Goal: Task Accomplishment & Management: Use online tool/utility

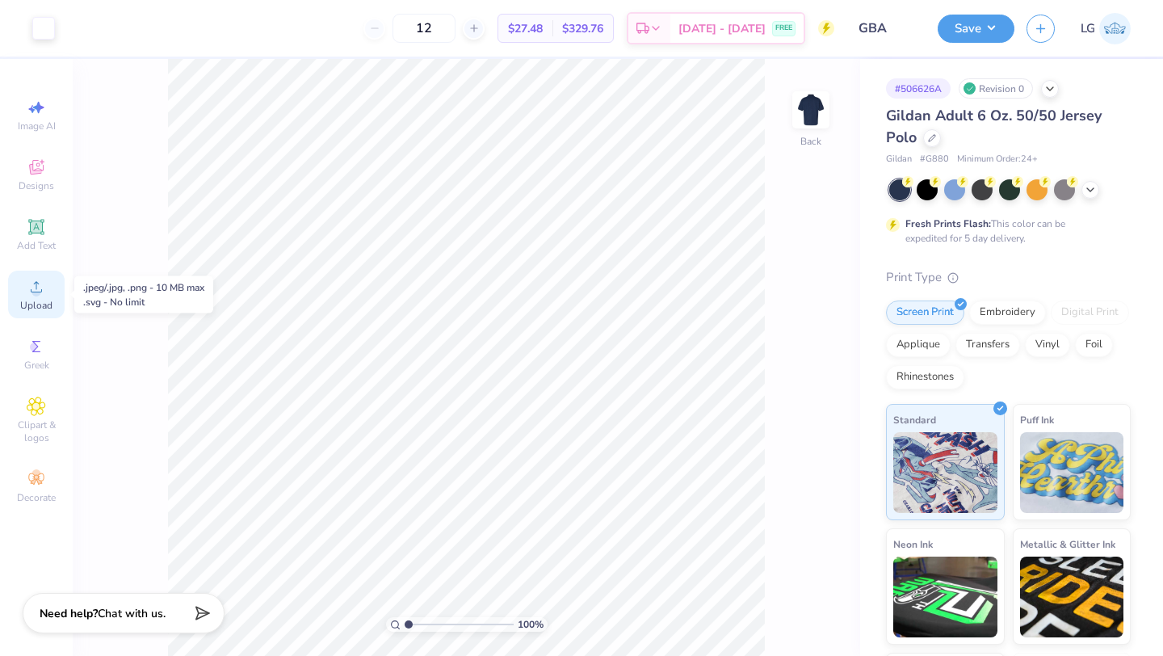
click at [47, 299] on span "Upload" at bounding box center [36, 305] width 32 height 13
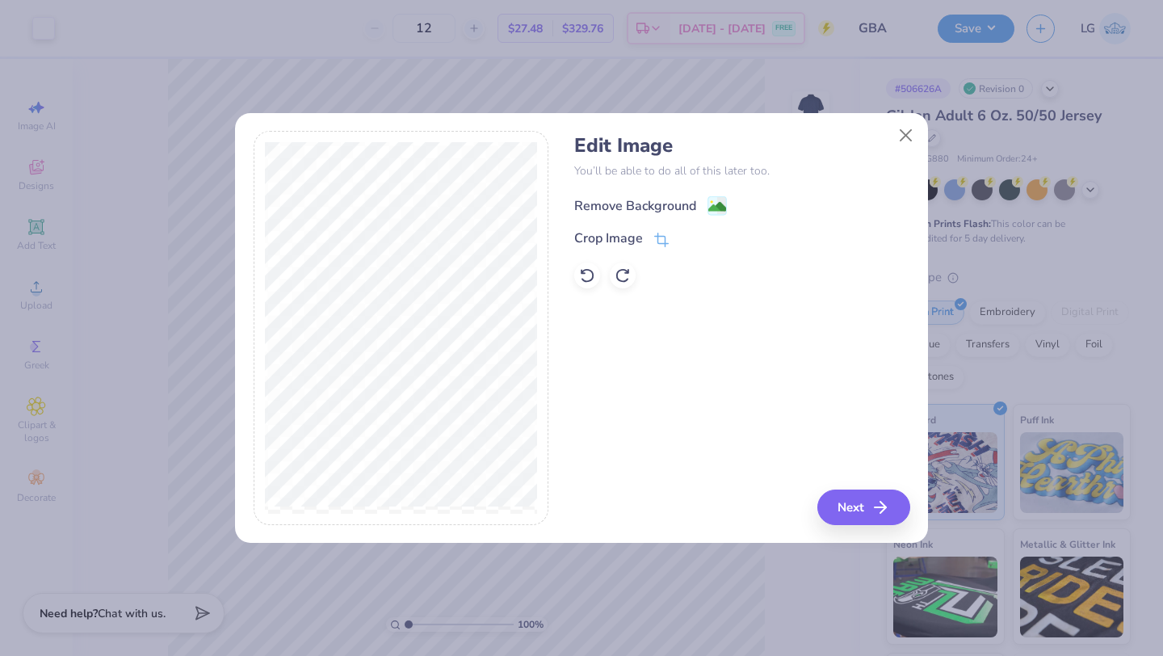
click at [636, 200] on div "Remove Background" at bounding box center [635, 205] width 122 height 19
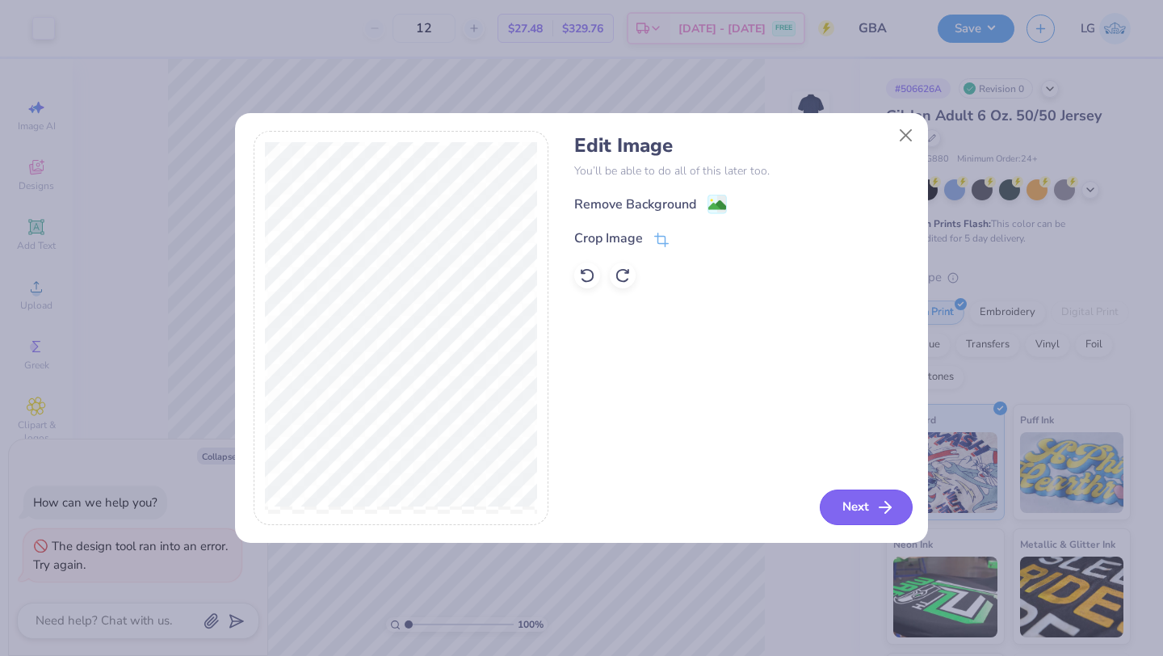
click at [848, 509] on button "Next" at bounding box center [866, 507] width 93 height 36
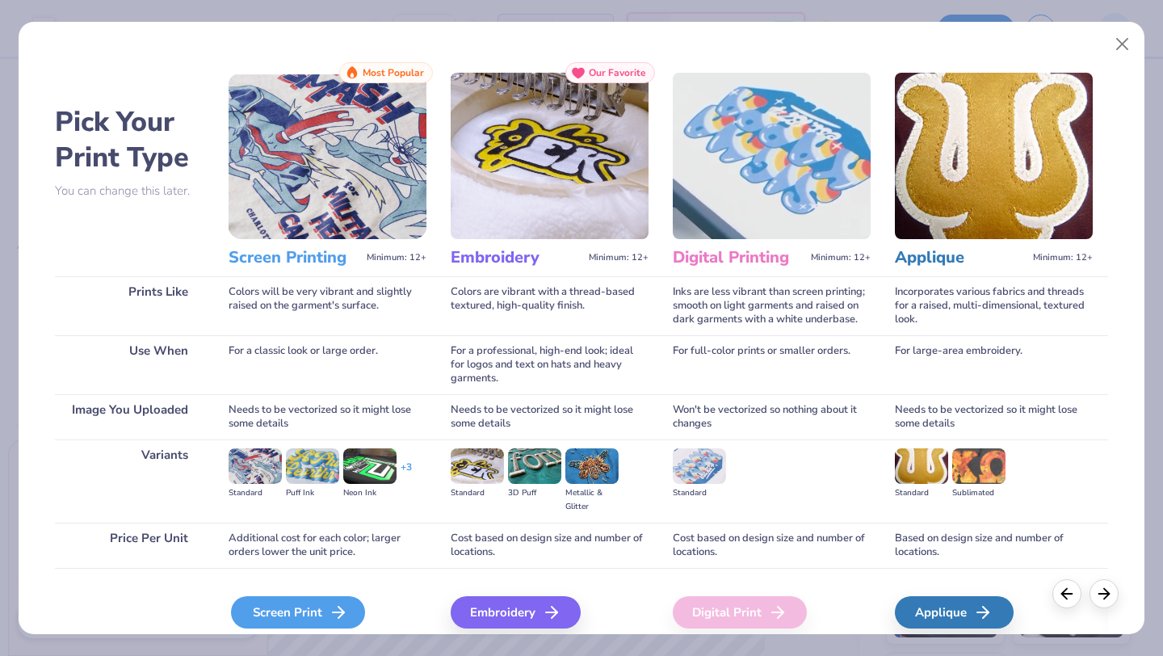
click at [283, 613] on div "Screen Print" at bounding box center [298, 612] width 134 height 32
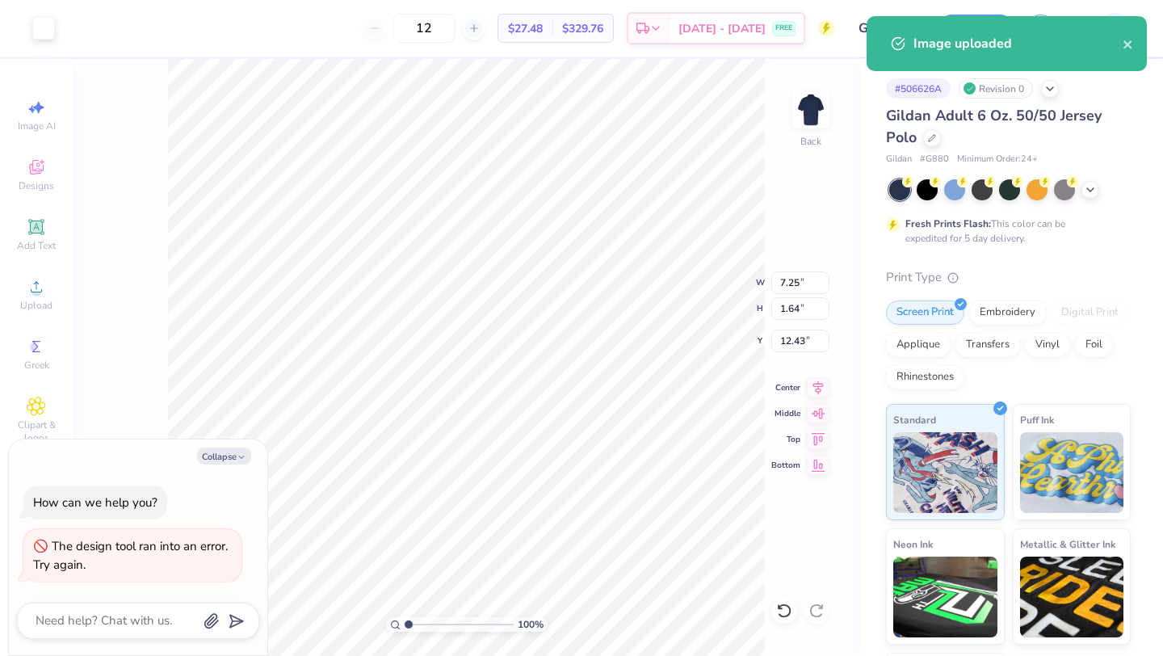
type textarea "x"
type input "3.42"
type input "1.44"
type input "3.00"
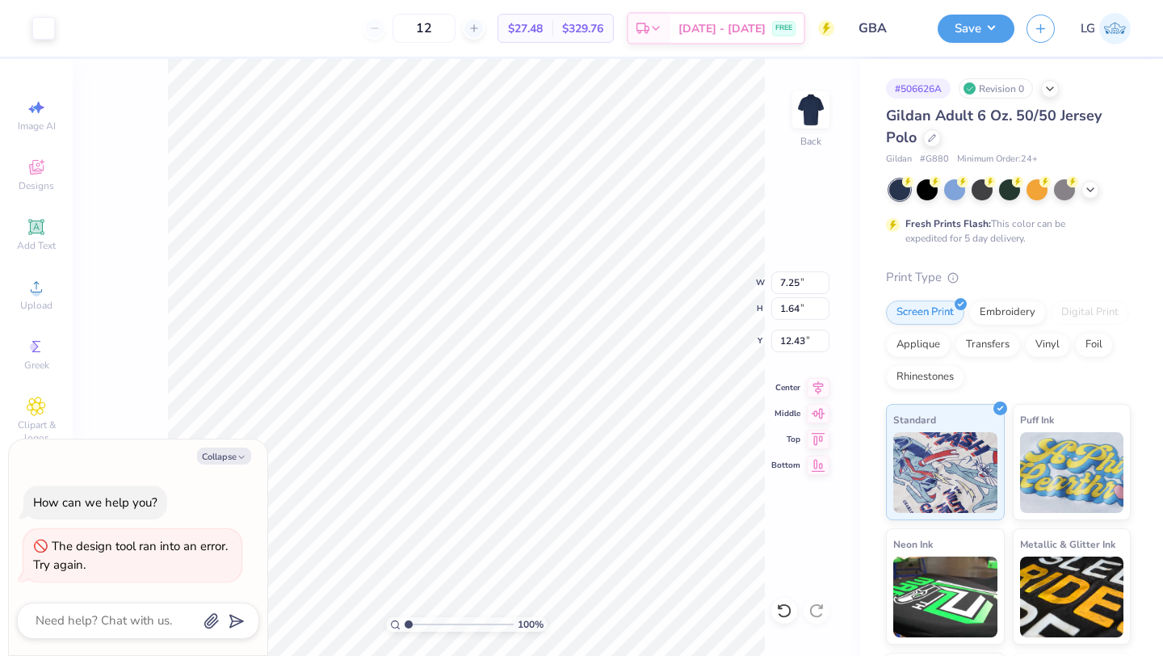
type textarea "x"
type input "5.68"
type input "1.28"
type input "12.78"
type textarea "x"
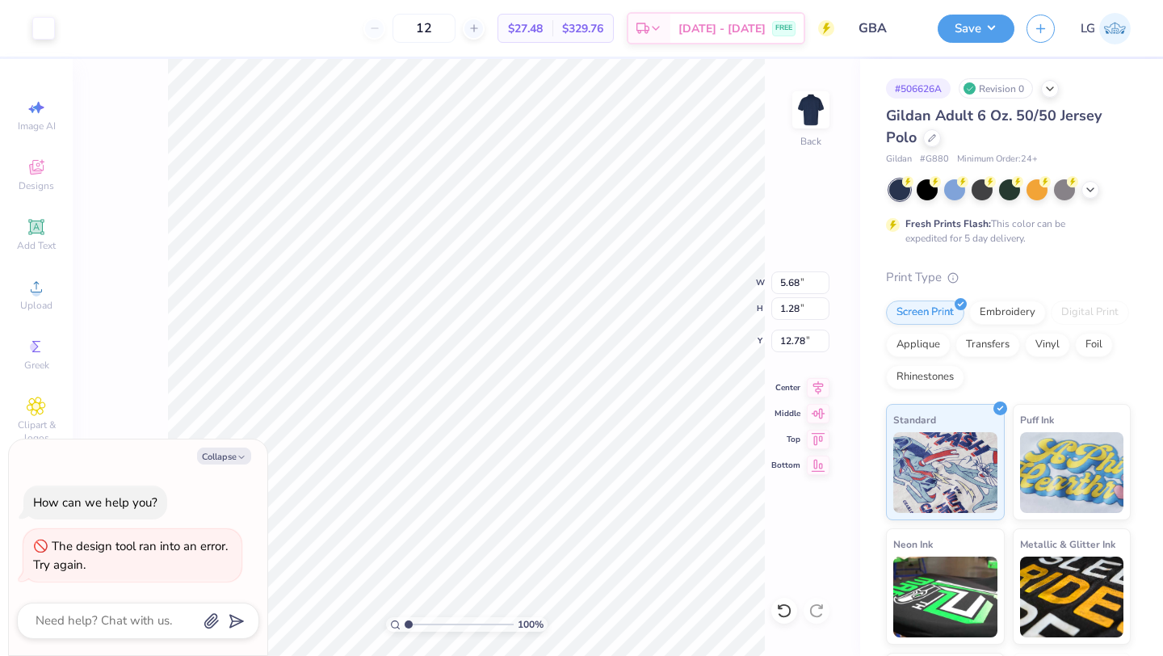
type input "3.00"
click at [946, 23] on button "Save" at bounding box center [976, 26] width 77 height 28
type textarea "x"
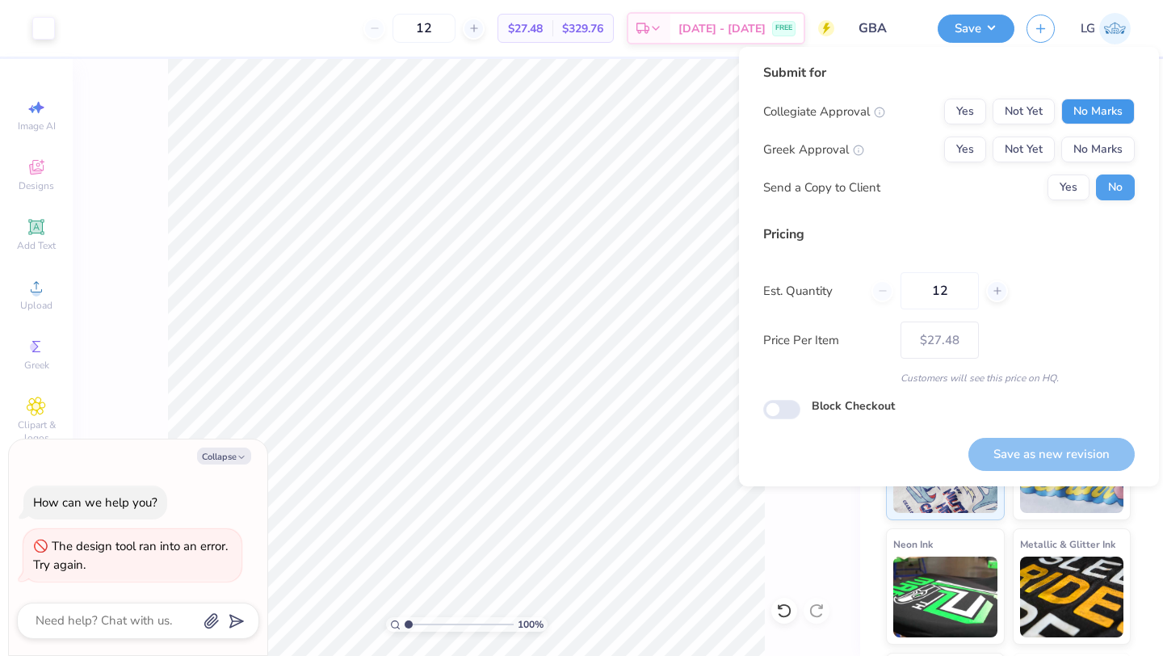
click at [1080, 110] on button "No Marks" at bounding box center [1097, 112] width 73 height 26
click at [1088, 135] on div "Collegiate Approval Yes Not Yet No Marks Greek Approval Yes Not Yet No Marks Se…" at bounding box center [948, 150] width 371 height 102
click at [1090, 149] on button "No Marks" at bounding box center [1097, 149] width 73 height 26
click at [1073, 451] on button "Save as new revision" at bounding box center [1051, 454] width 166 height 33
type input "$27.48"
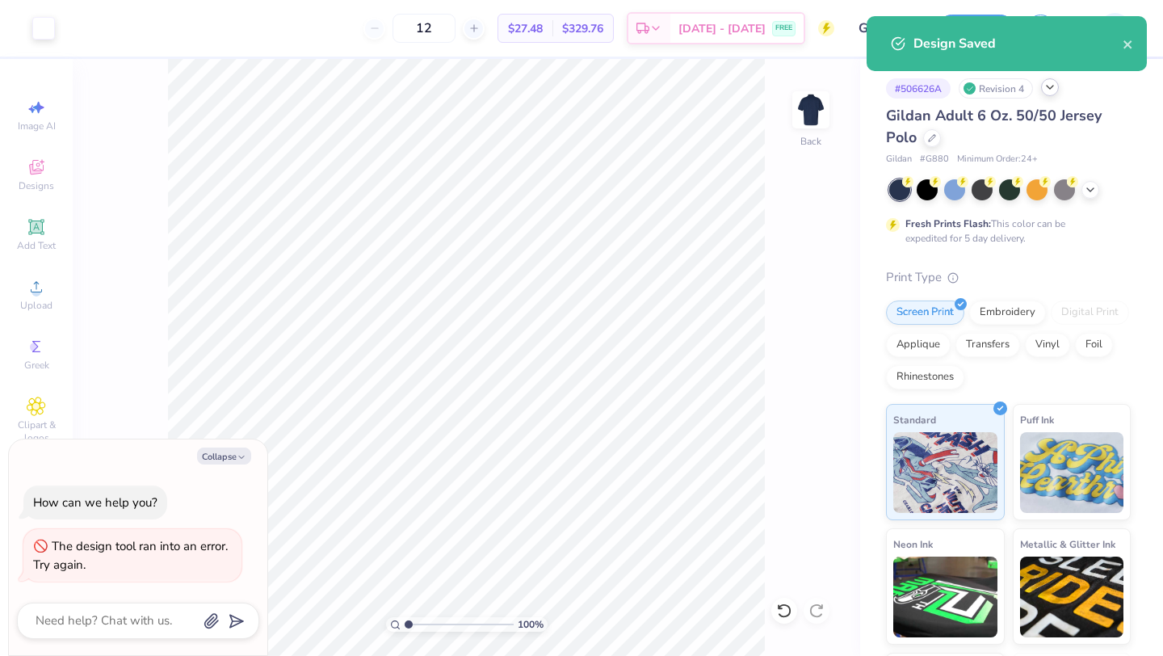
click at [1050, 90] on icon at bounding box center [1049, 87] width 13 height 13
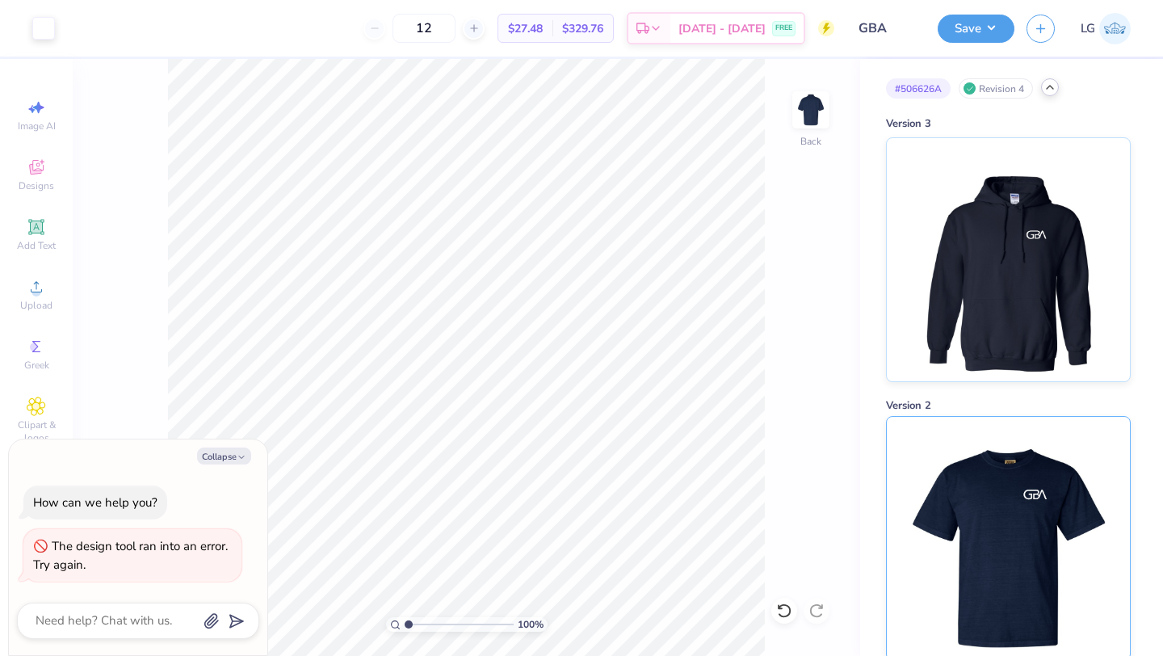
click at [1013, 469] on img at bounding box center [1008, 538] width 200 height 243
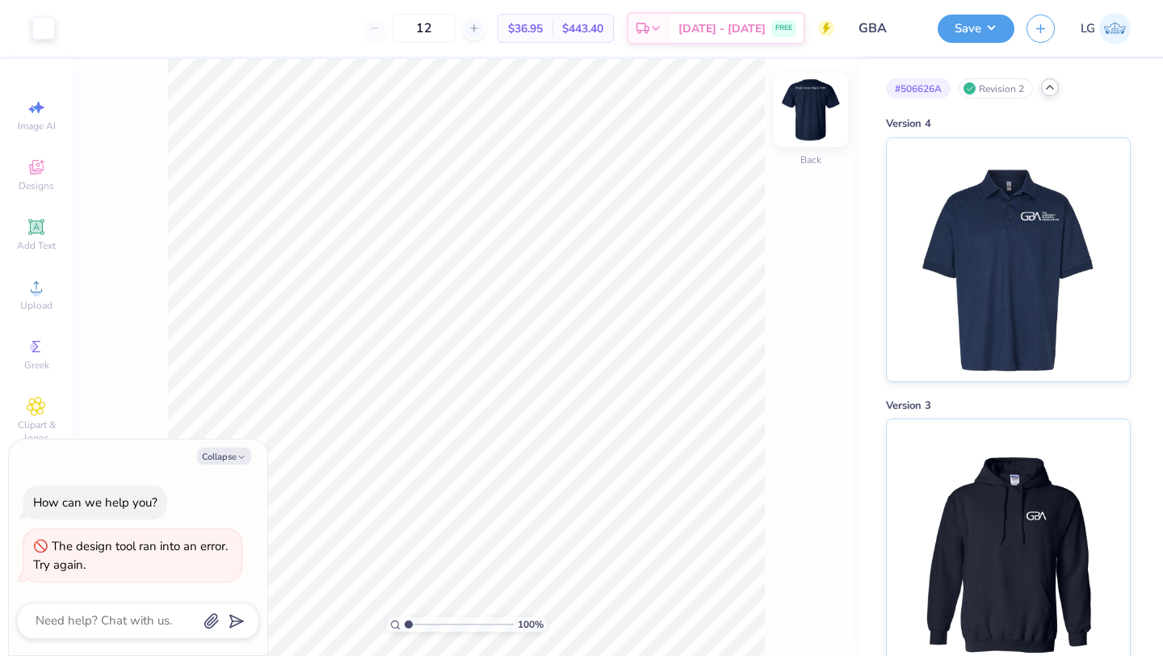
click at [805, 103] on img at bounding box center [810, 110] width 65 height 65
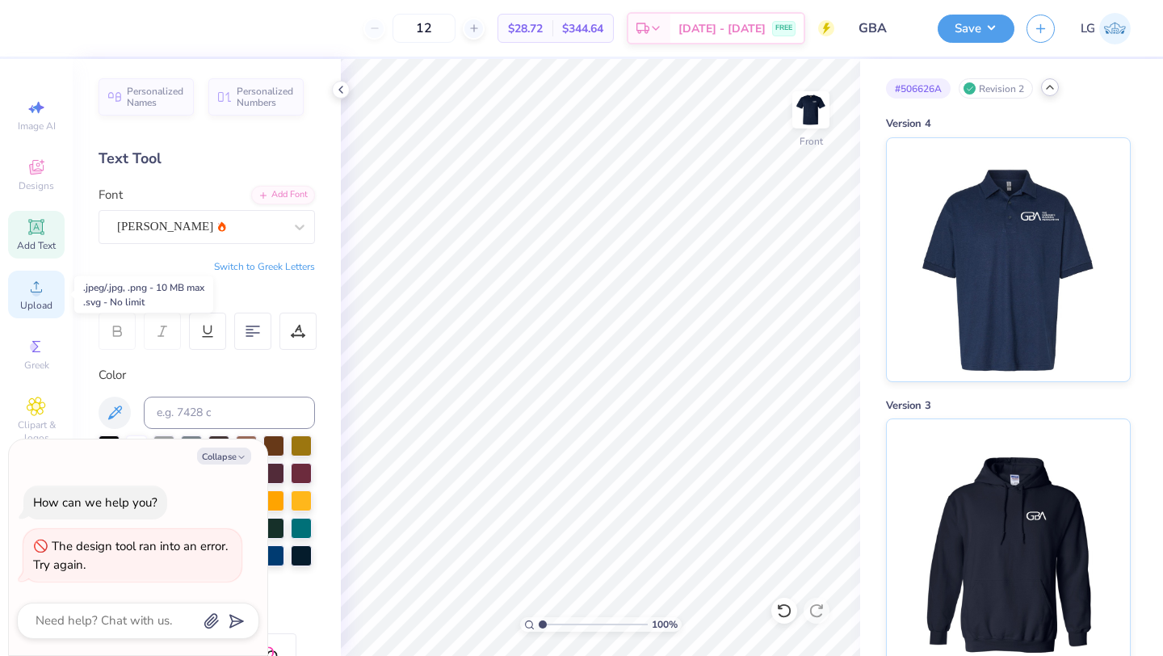
click at [39, 293] on circle at bounding box center [35, 291] width 9 height 9
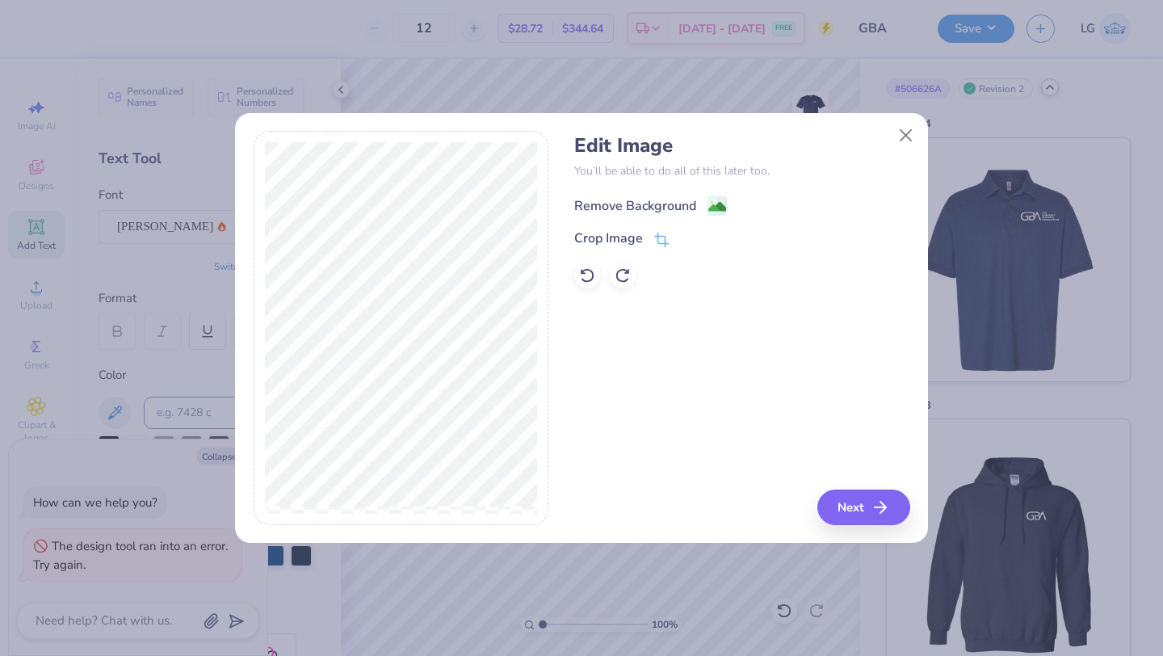
click at [620, 202] on div "Remove Background" at bounding box center [635, 205] width 122 height 19
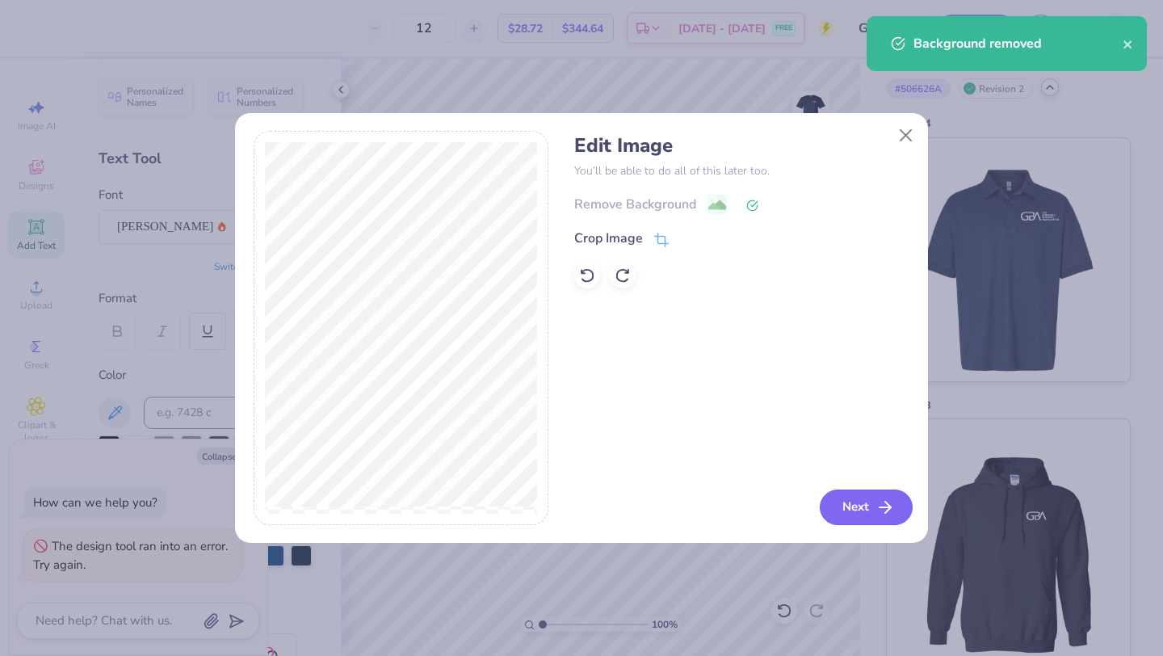
click at [849, 506] on button "Next" at bounding box center [866, 507] width 93 height 36
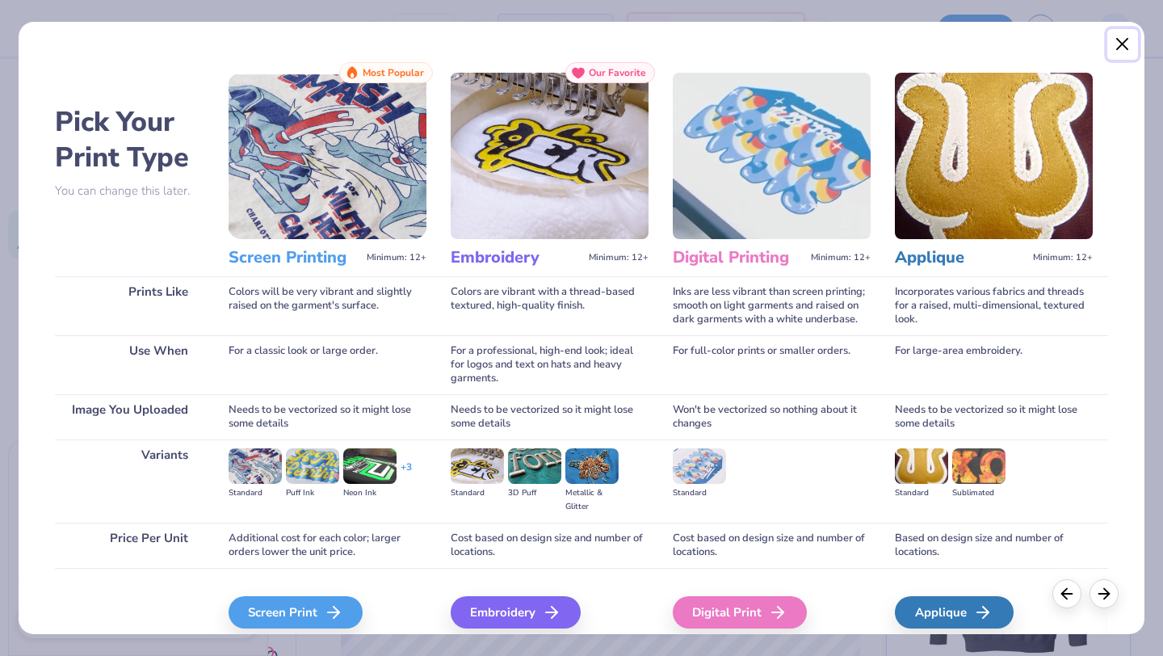
click at [1118, 42] on button "Close" at bounding box center [1122, 44] width 31 height 31
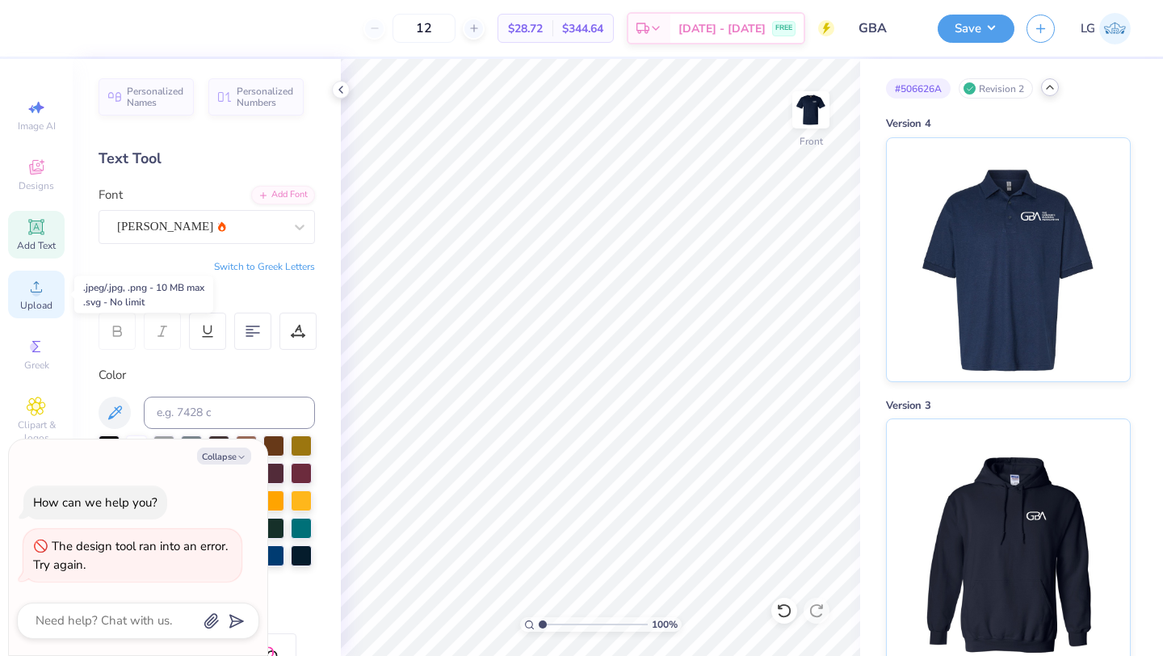
click at [20, 292] on div "Upload" at bounding box center [36, 295] width 57 height 48
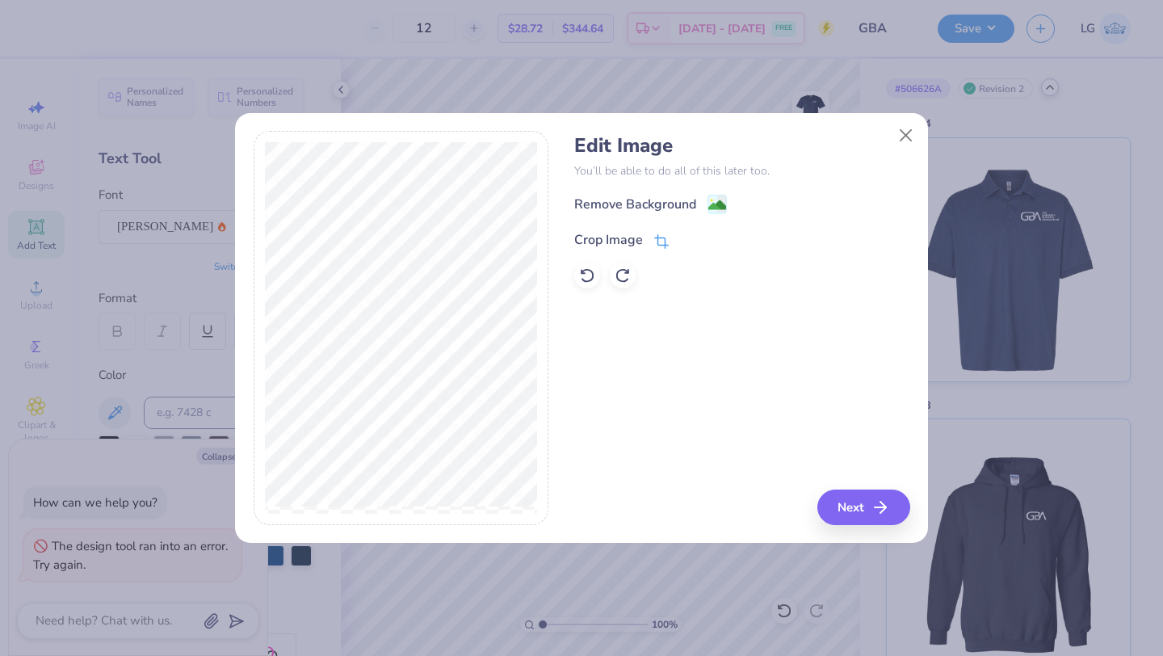
click at [633, 233] on div "Crop Image" at bounding box center [608, 239] width 69 height 19
click at [690, 230] on button at bounding box center [688, 238] width 17 height 17
click at [582, 279] on icon at bounding box center [588, 276] width 14 height 15
click at [633, 237] on div "Crop Image" at bounding box center [608, 239] width 69 height 19
click at [681, 234] on button at bounding box center [688, 238] width 17 height 17
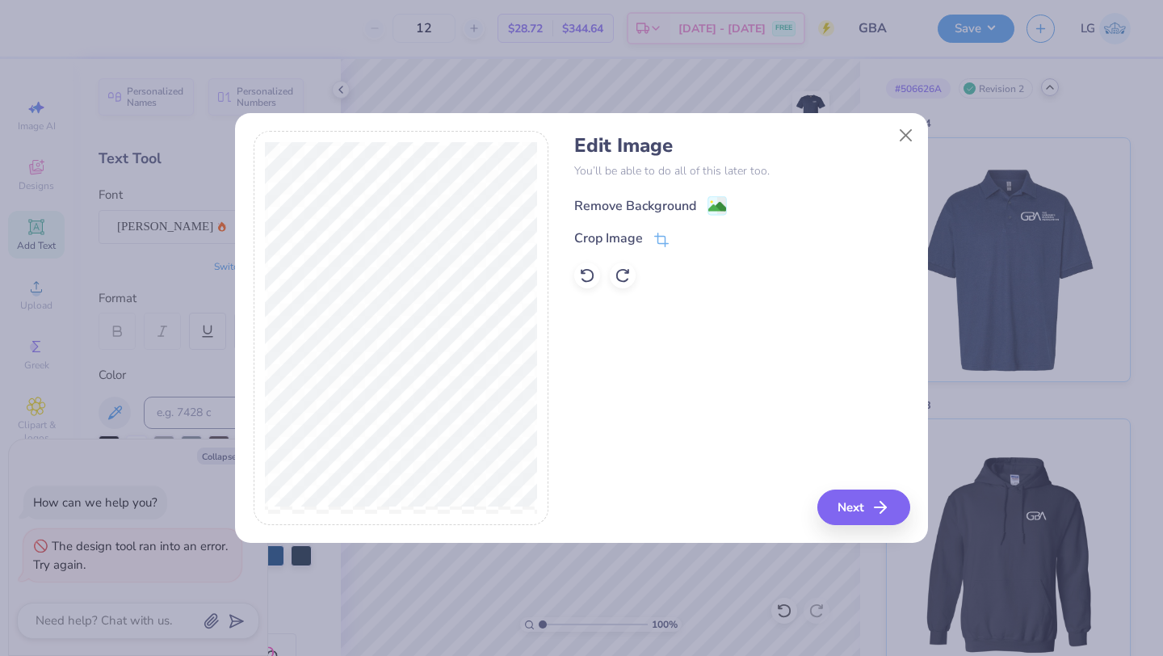
click at [664, 202] on div "Remove Background" at bounding box center [635, 205] width 122 height 19
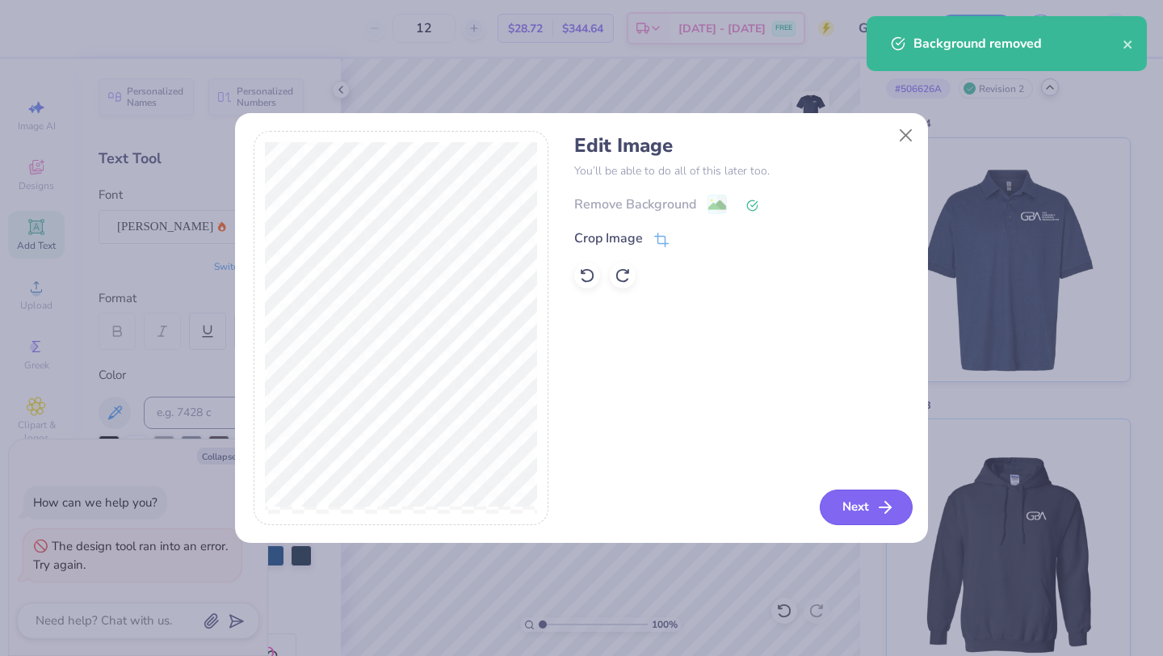
click at [839, 503] on button "Next" at bounding box center [866, 507] width 93 height 36
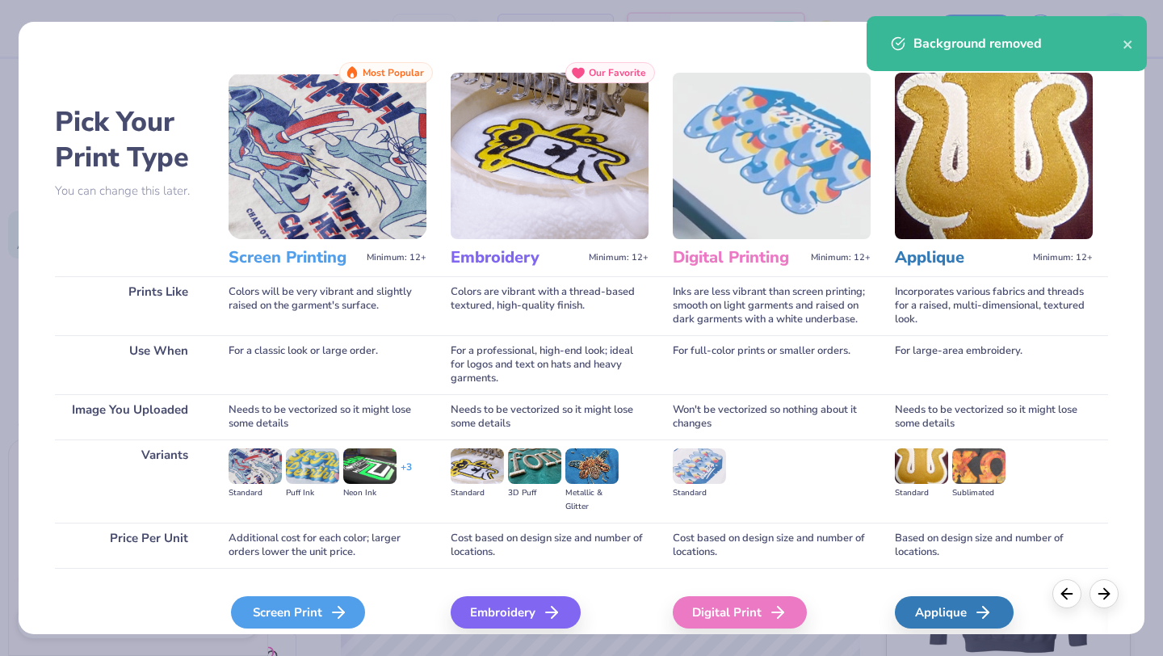
click at [322, 612] on div "Screen Print" at bounding box center [298, 612] width 134 height 32
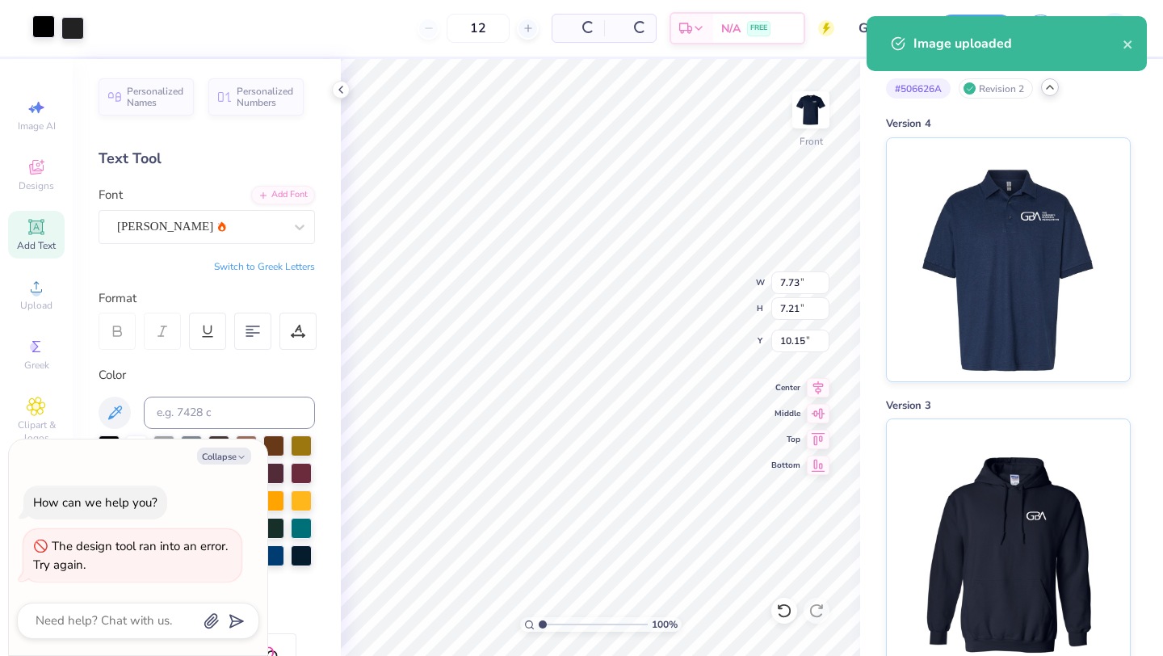
click at [36, 29] on div at bounding box center [43, 26] width 23 height 23
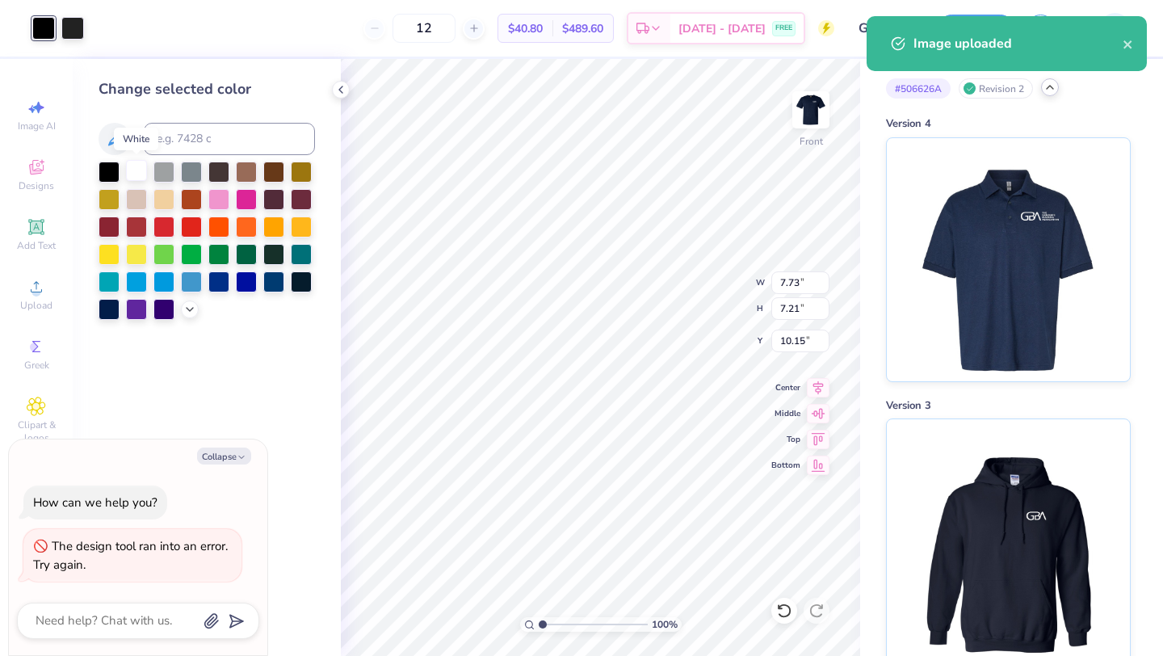
click at [140, 170] on div at bounding box center [136, 170] width 21 height 21
click at [82, 34] on div at bounding box center [72, 26] width 23 height 23
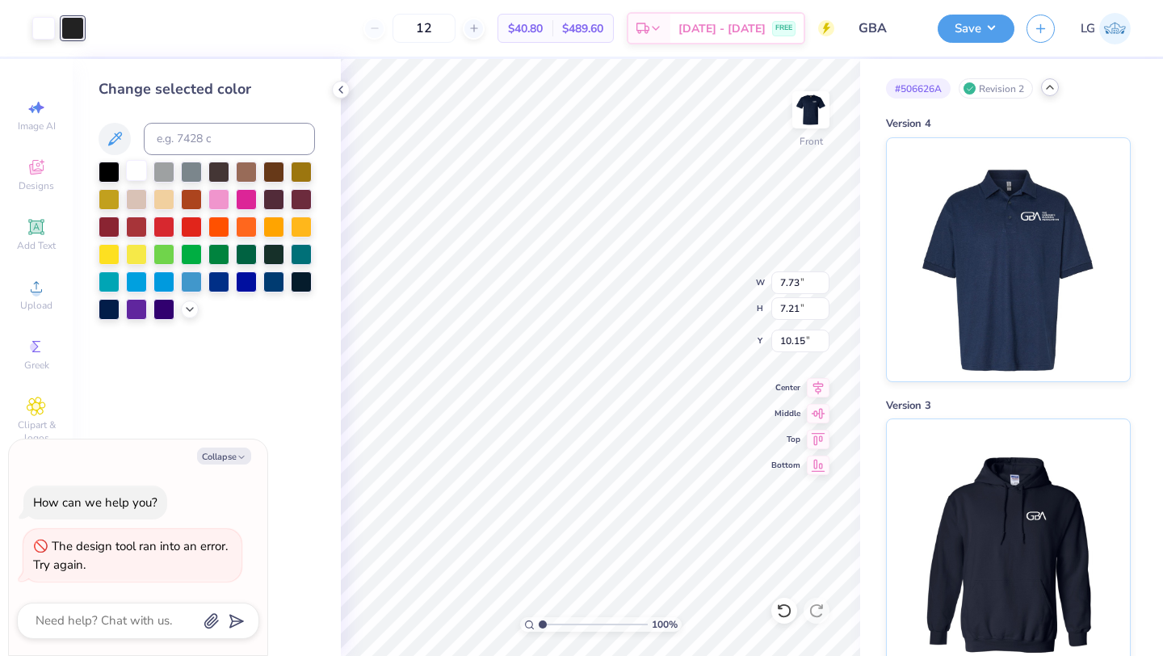
click at [135, 160] on div at bounding box center [136, 170] width 21 height 21
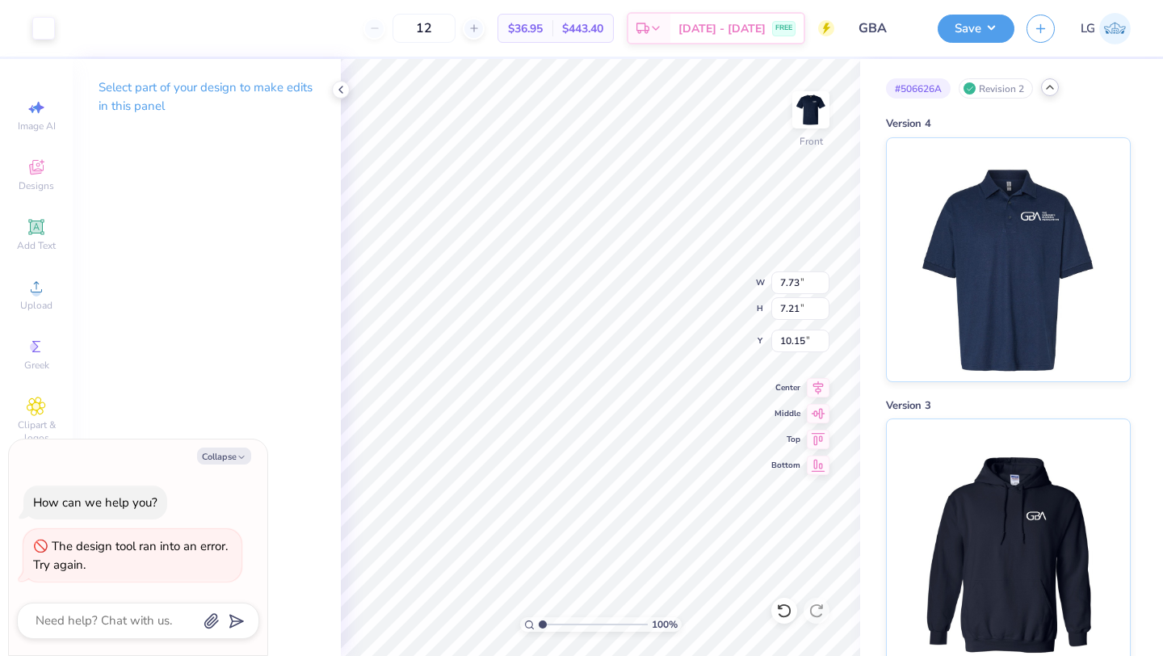
type textarea "x"
type input "3.00"
type textarea "x"
type input "7.31"
type input "6.81"
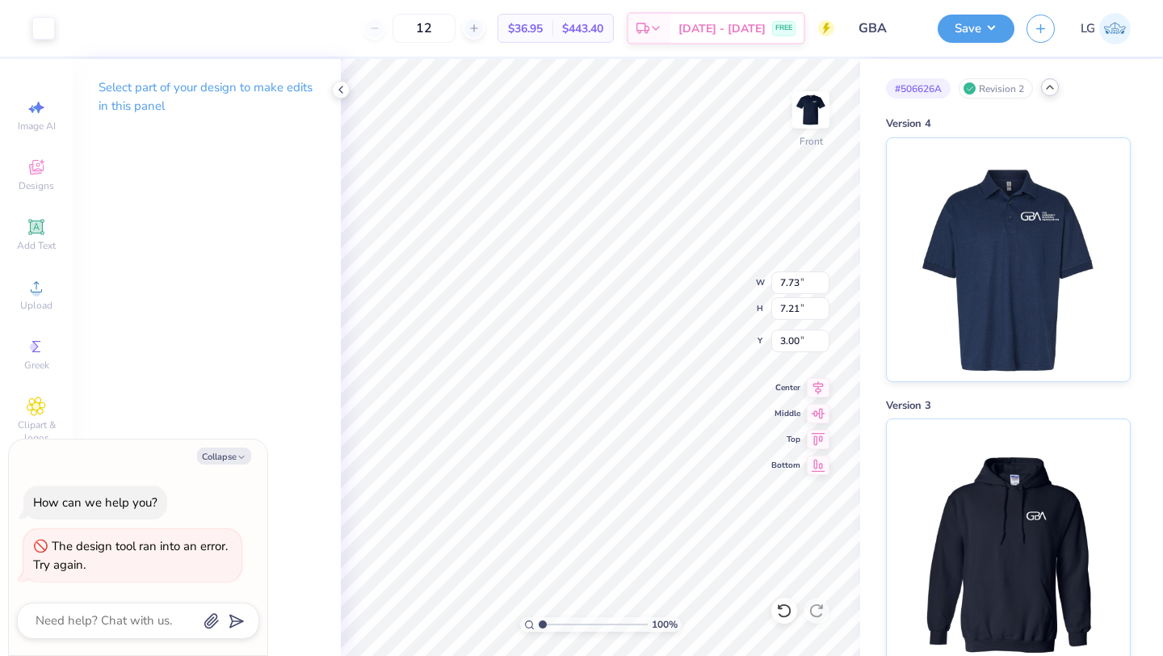
type input "3.40"
type textarea "x"
type input "3.00"
type textarea "x"
type input "9.06"
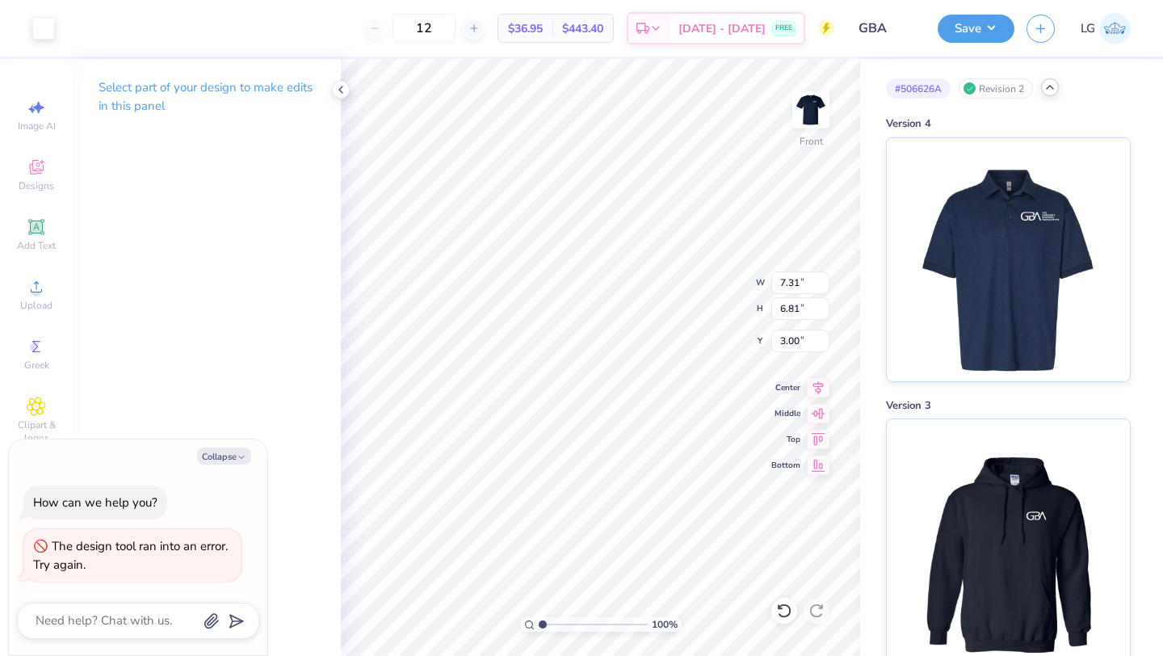
type input "8.44"
click at [964, 22] on button "Save" at bounding box center [976, 26] width 77 height 28
type textarea "x"
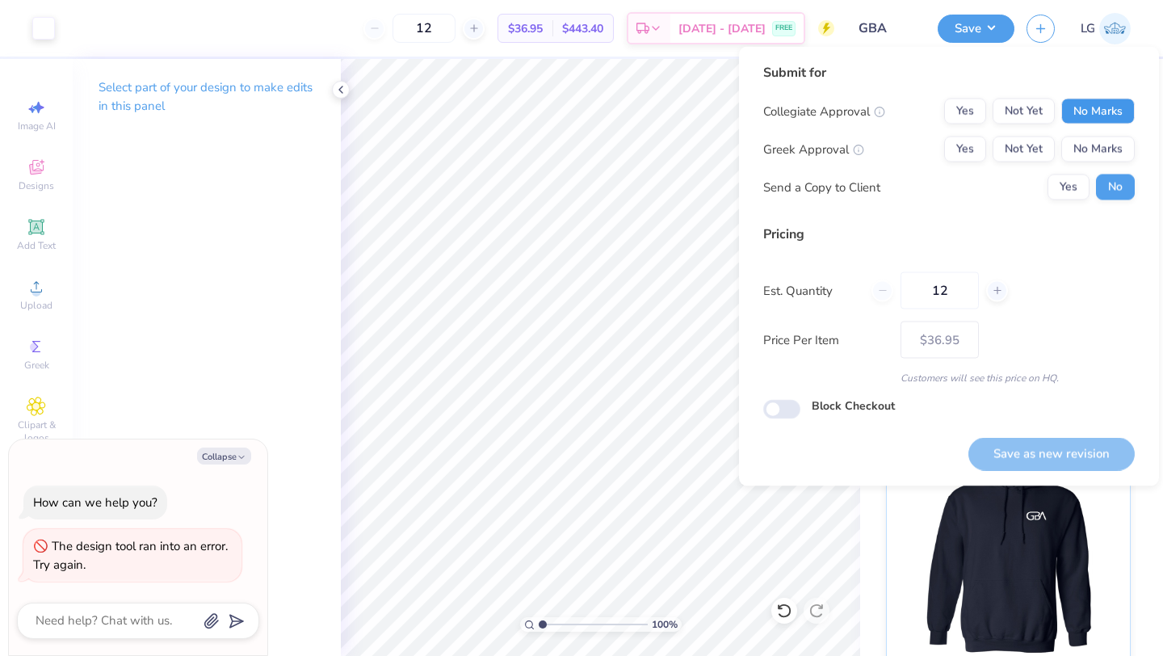
click at [1090, 120] on button "No Marks" at bounding box center [1097, 112] width 73 height 26
click at [1095, 142] on button "No Marks" at bounding box center [1097, 149] width 73 height 26
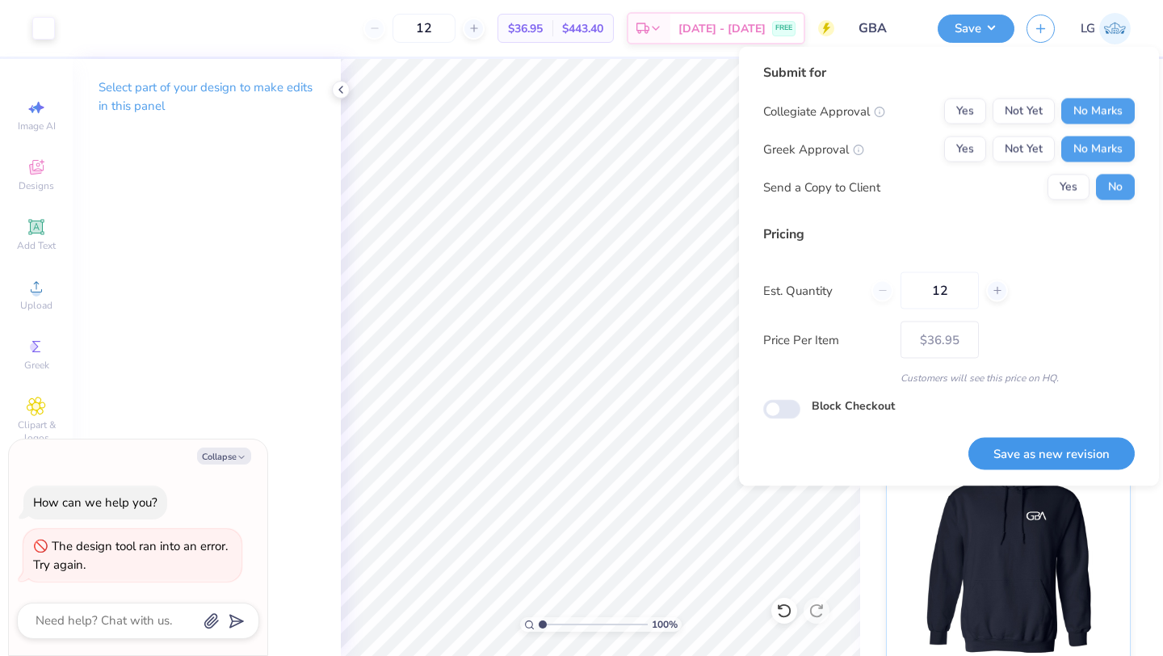
click at [1060, 460] on button "Save as new revision" at bounding box center [1051, 453] width 166 height 33
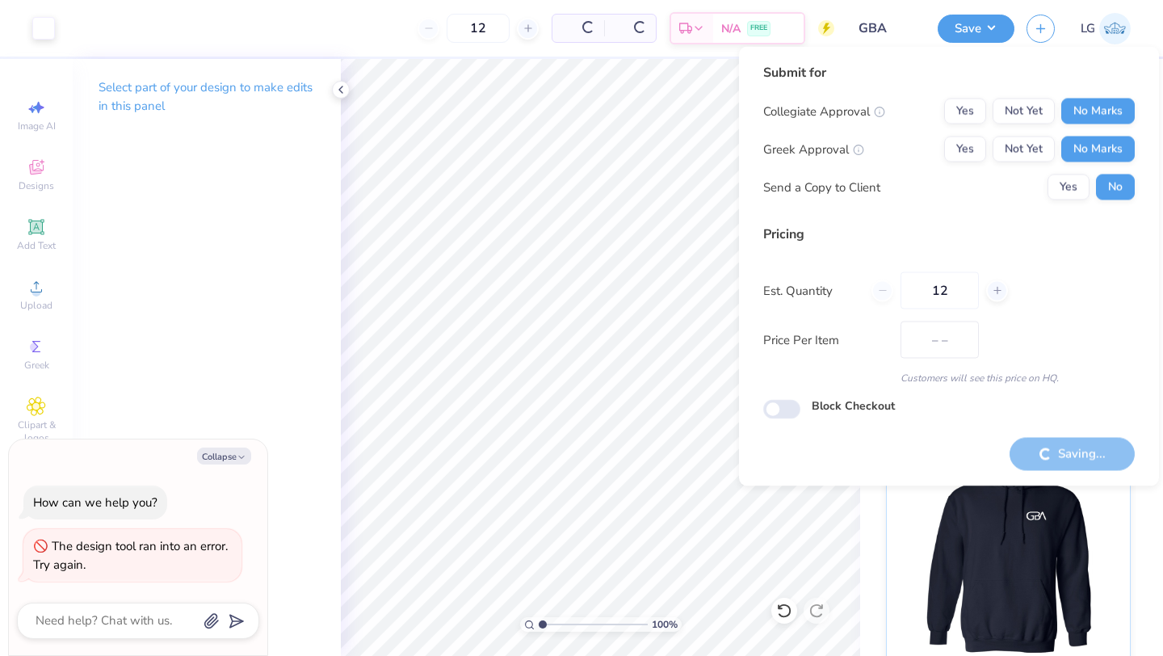
type input "$36.95"
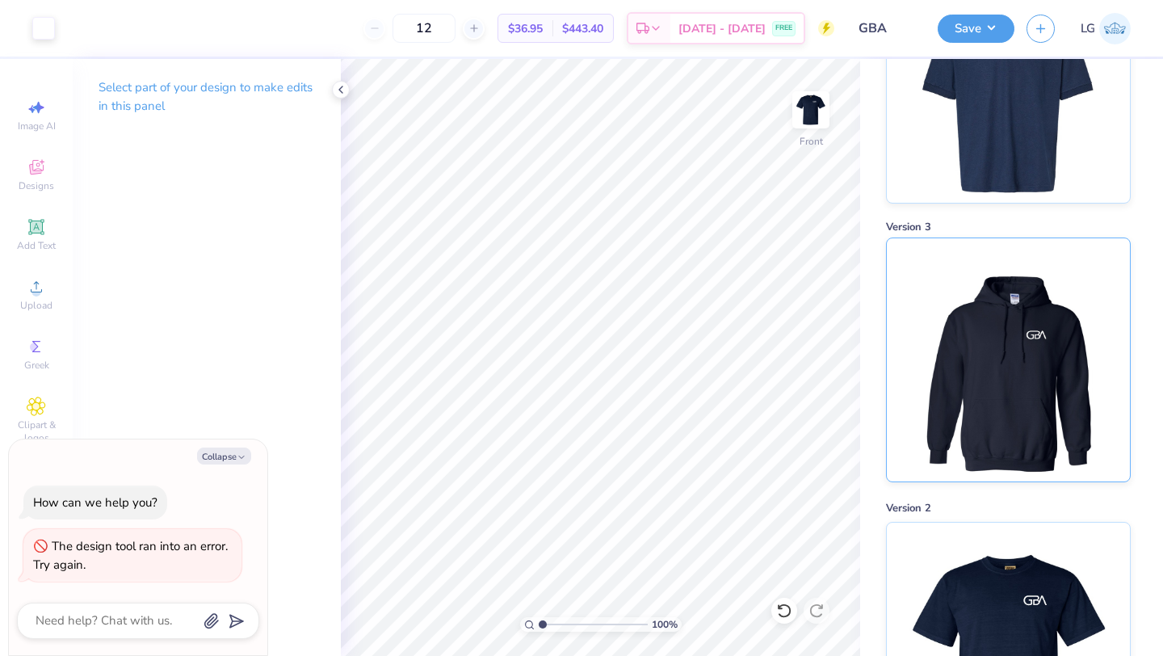
scroll to position [198, 0]
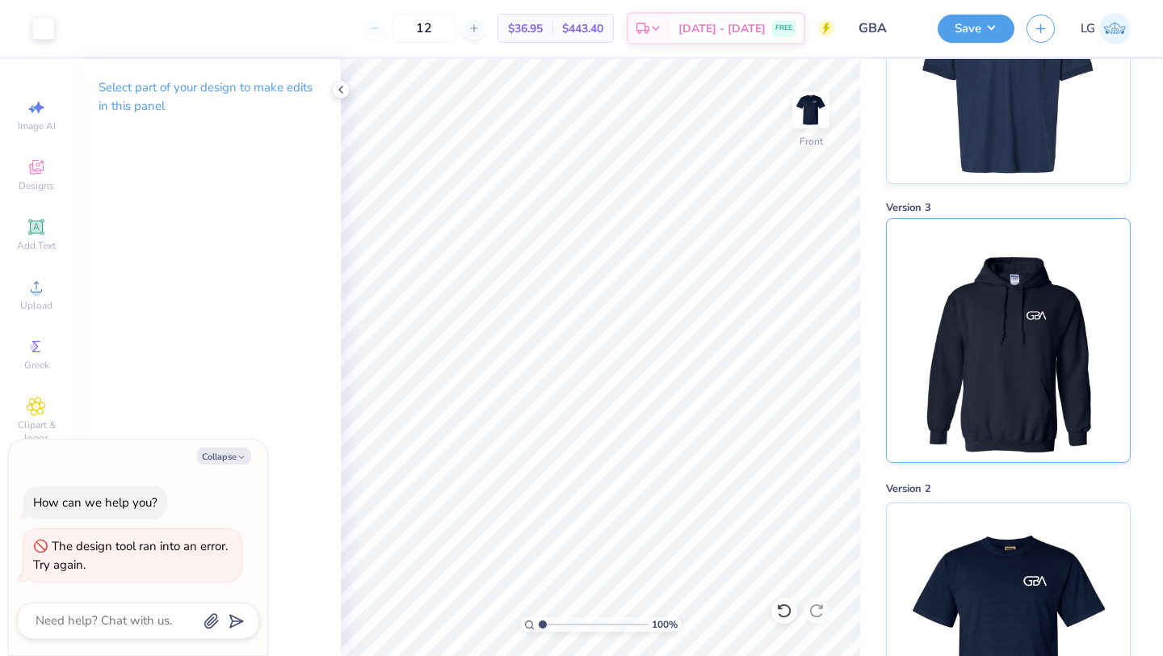
click at [1012, 399] on img at bounding box center [1008, 340] width 200 height 243
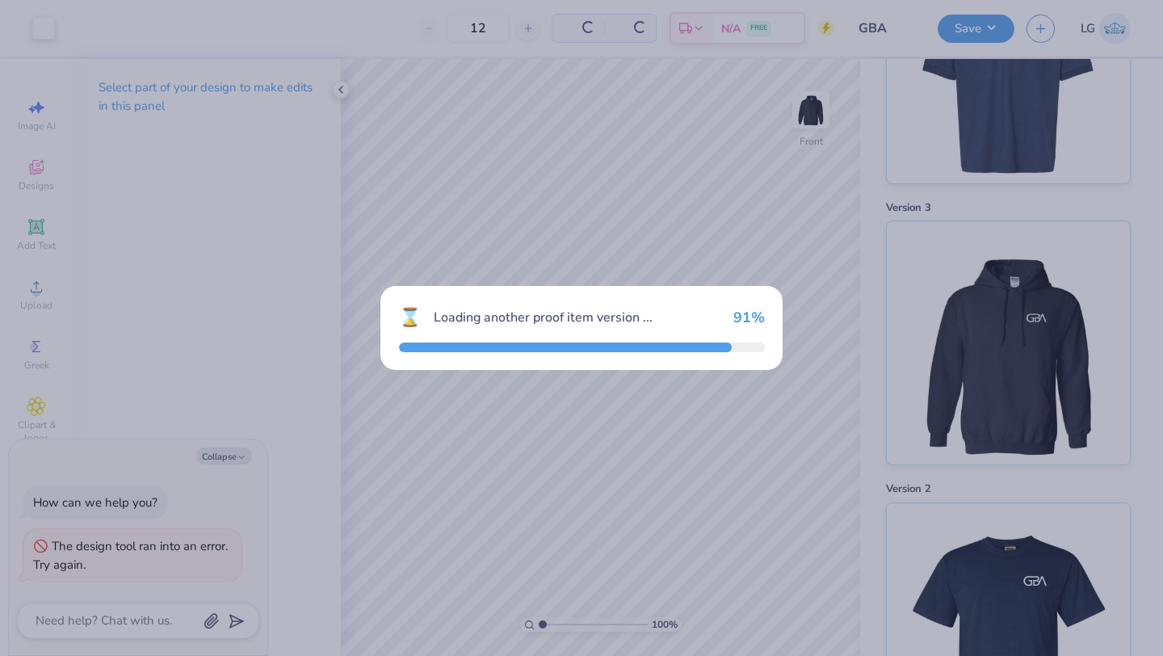
scroll to position [479, 0]
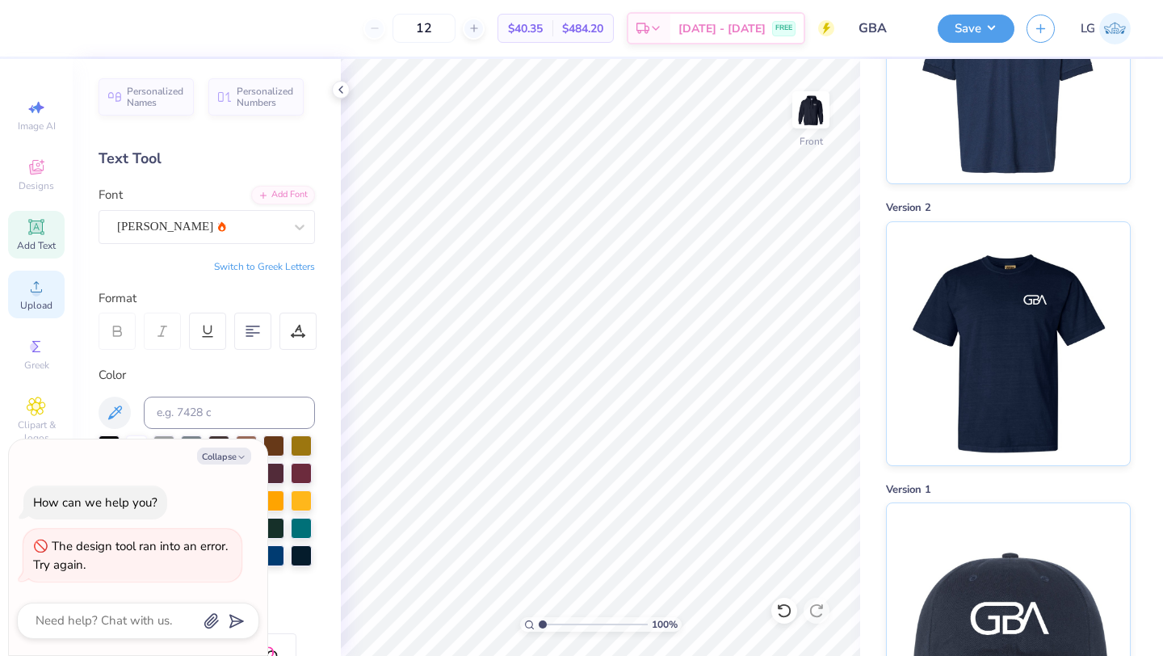
click at [38, 286] on icon at bounding box center [36, 286] width 19 height 19
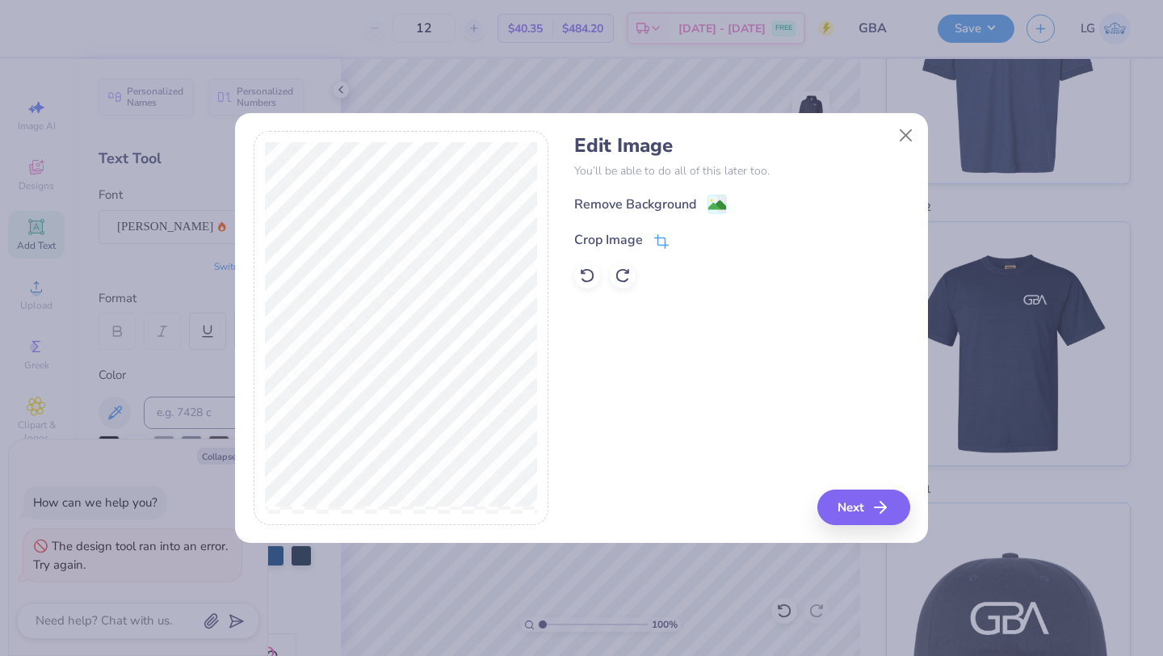
click at [630, 244] on div "Crop Image" at bounding box center [608, 239] width 69 height 19
click at [686, 239] on icon at bounding box center [689, 238] width 10 height 10
click at [673, 203] on div "Remove Background" at bounding box center [635, 205] width 122 height 19
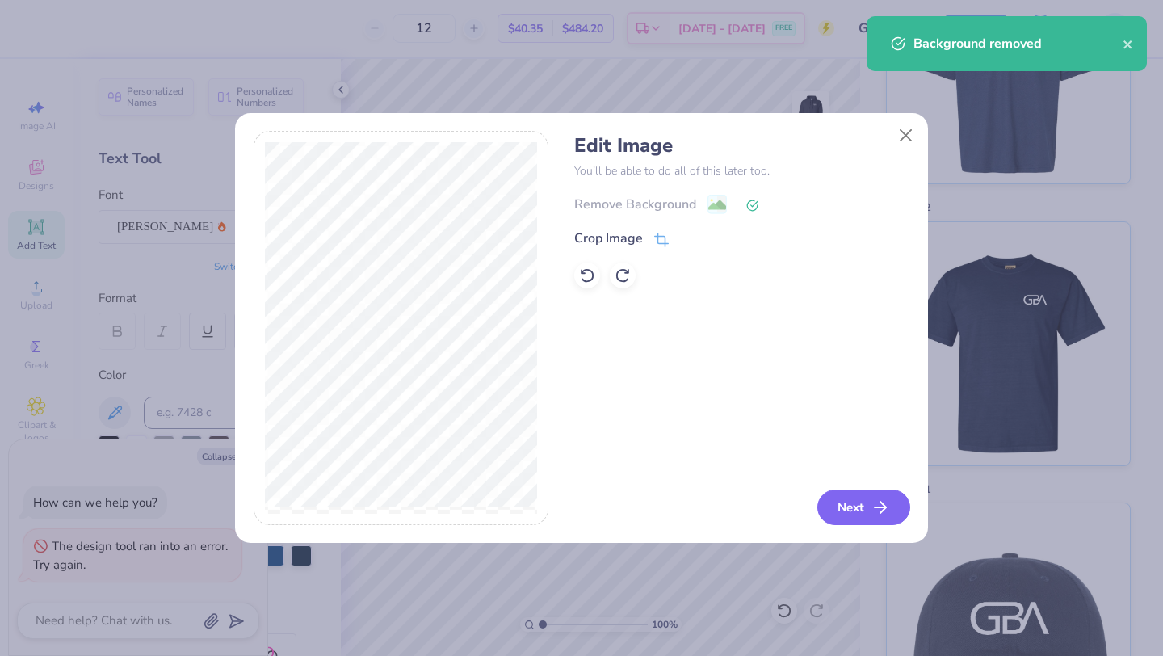
click at [858, 512] on button "Next" at bounding box center [863, 507] width 93 height 36
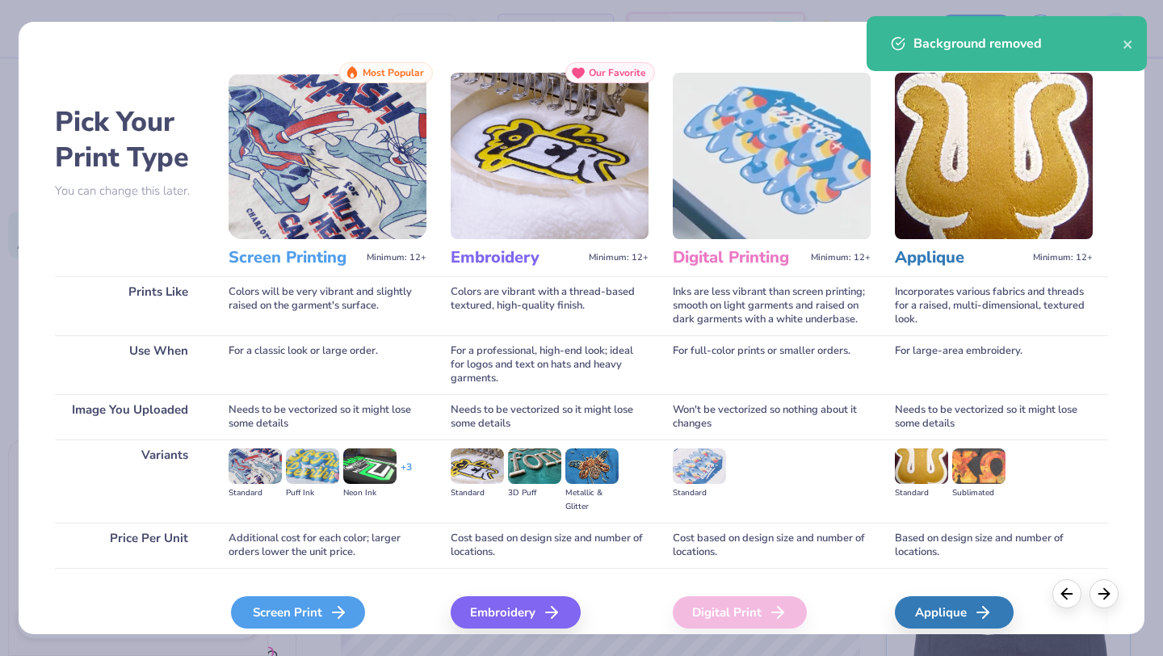
click at [294, 615] on div "Screen Print" at bounding box center [298, 612] width 134 height 32
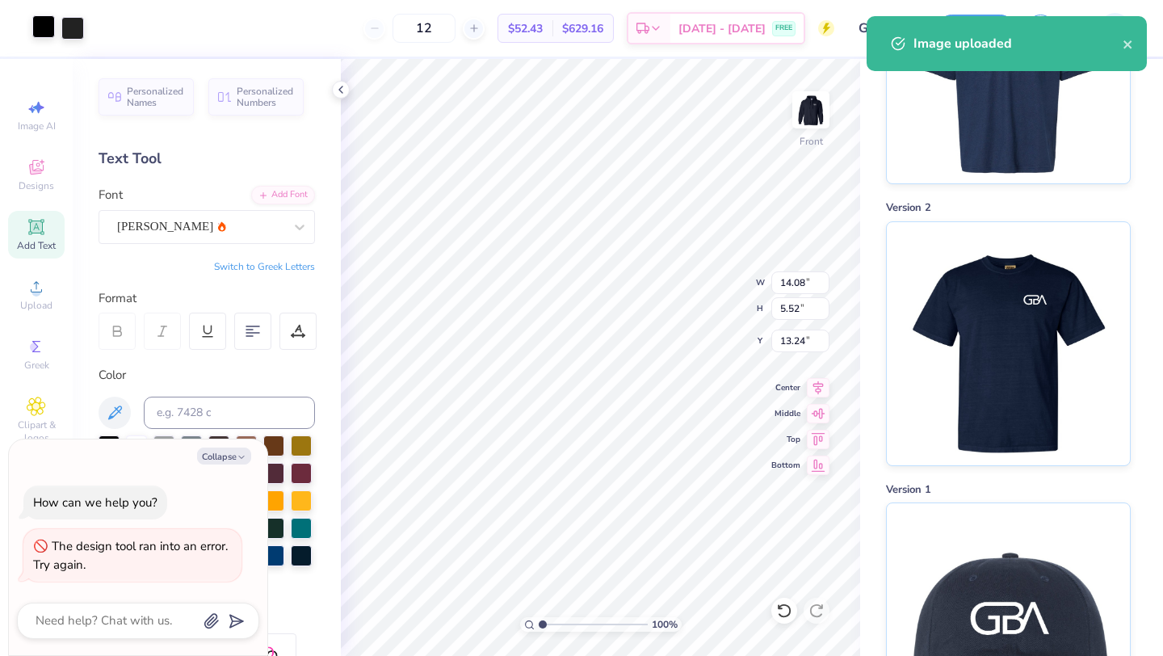
click at [39, 36] on div at bounding box center [43, 26] width 23 height 23
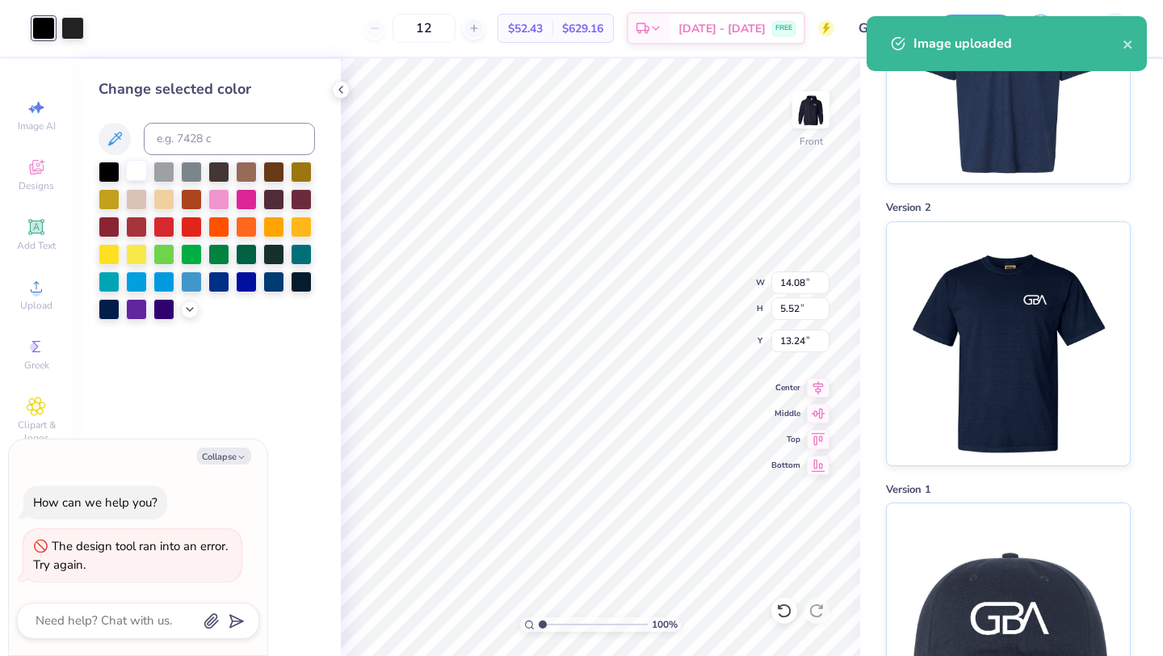
click at [131, 161] on div at bounding box center [136, 170] width 21 height 21
click at [70, 31] on div at bounding box center [72, 26] width 23 height 23
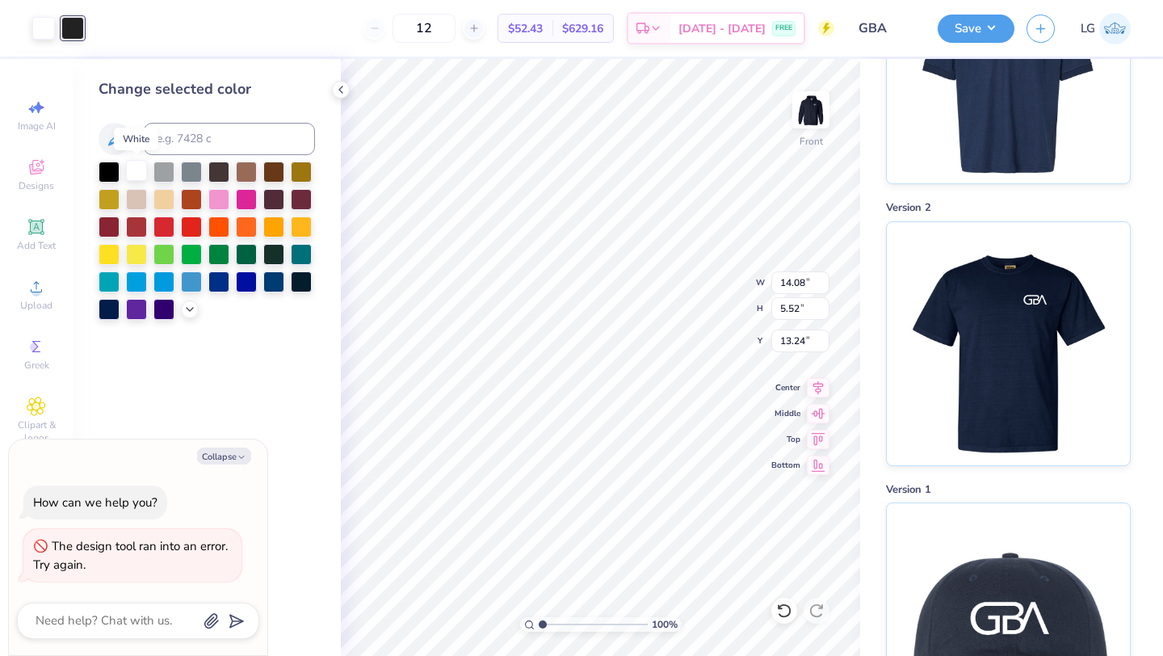
click at [136, 174] on div at bounding box center [136, 170] width 21 height 21
type textarea "x"
type input "6.00"
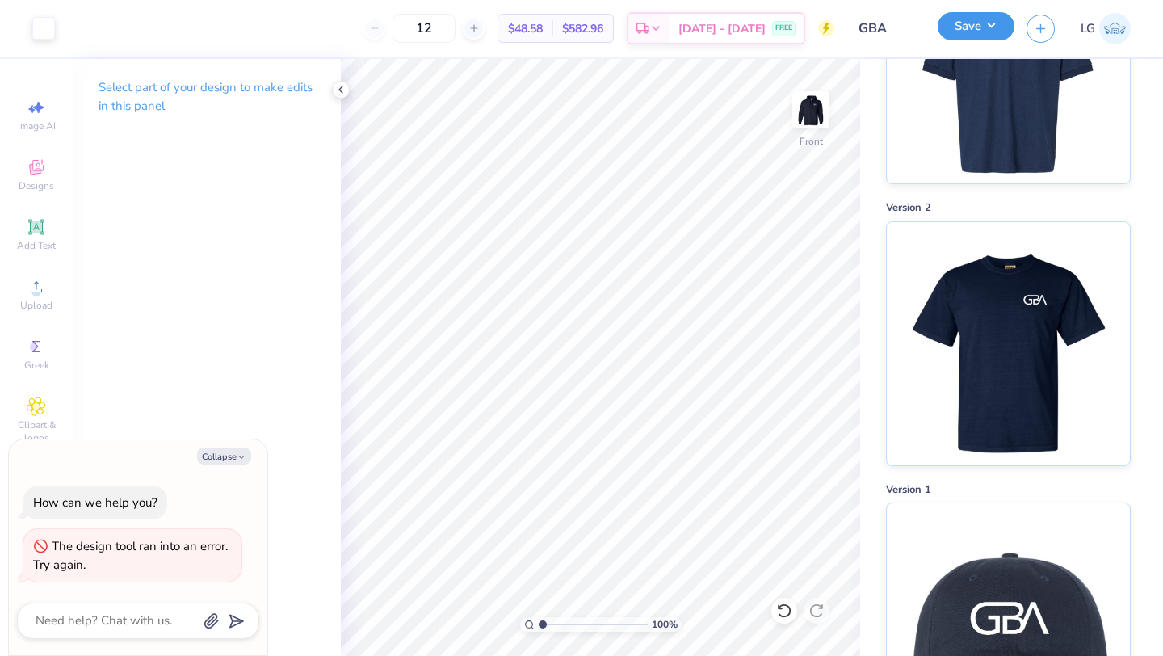
click at [954, 21] on button "Save" at bounding box center [976, 26] width 77 height 28
type textarea "x"
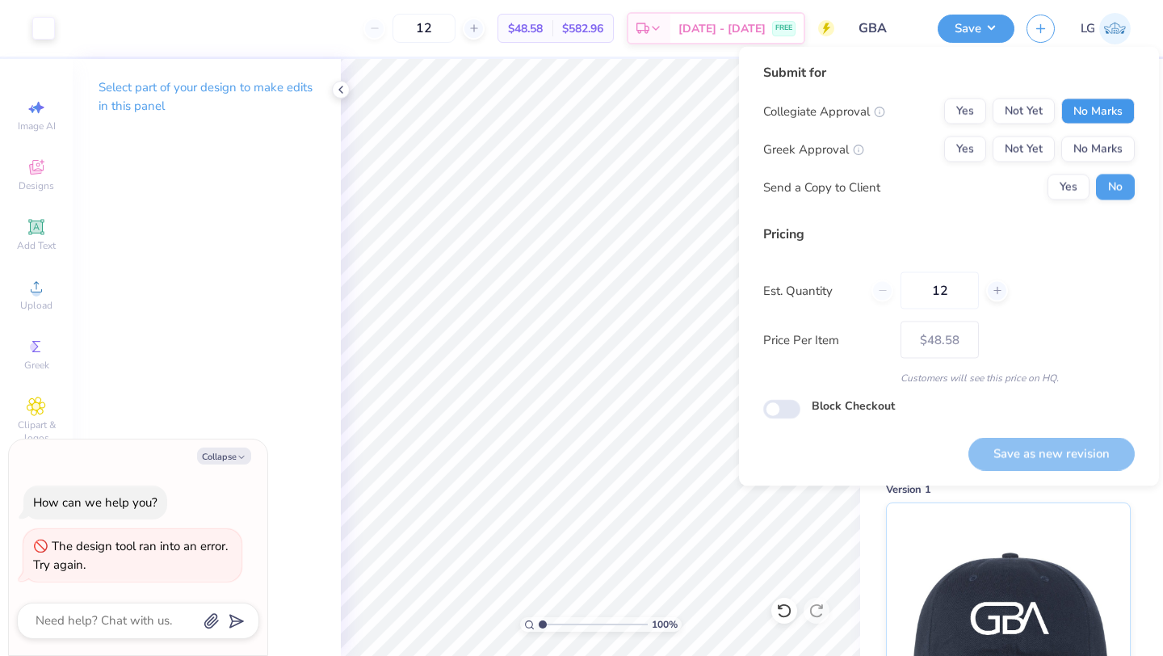
click at [1115, 112] on button "No Marks" at bounding box center [1097, 112] width 73 height 26
click at [1110, 153] on button "No Marks" at bounding box center [1097, 149] width 73 height 26
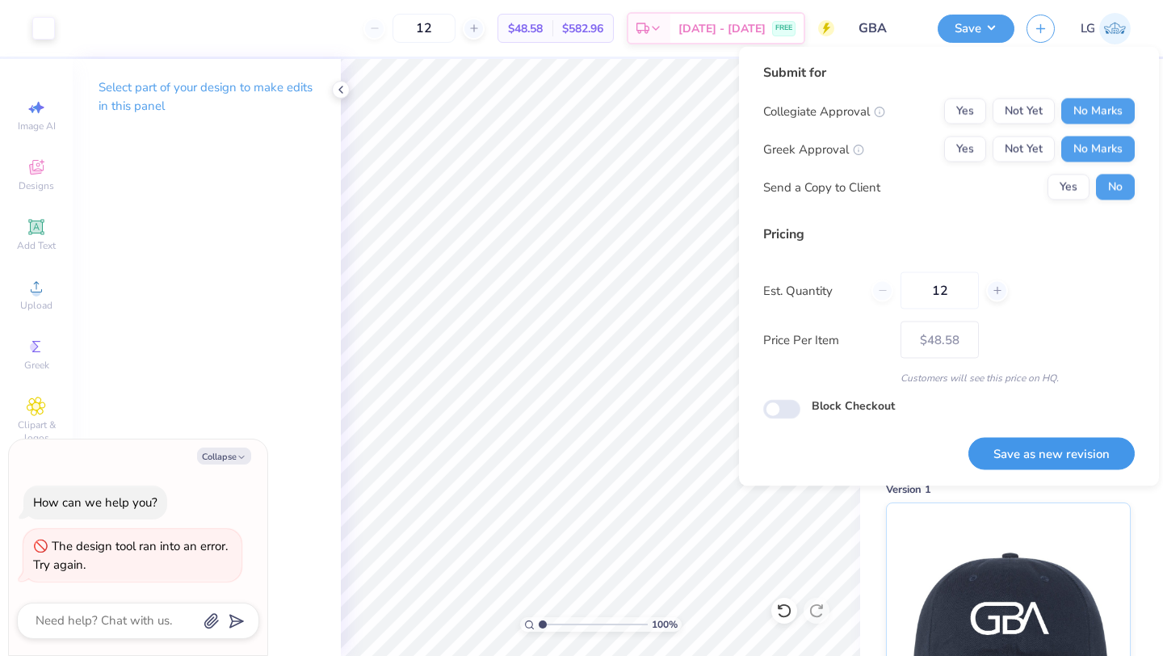
click at [1049, 448] on button "Save as new revision" at bounding box center [1051, 453] width 166 height 33
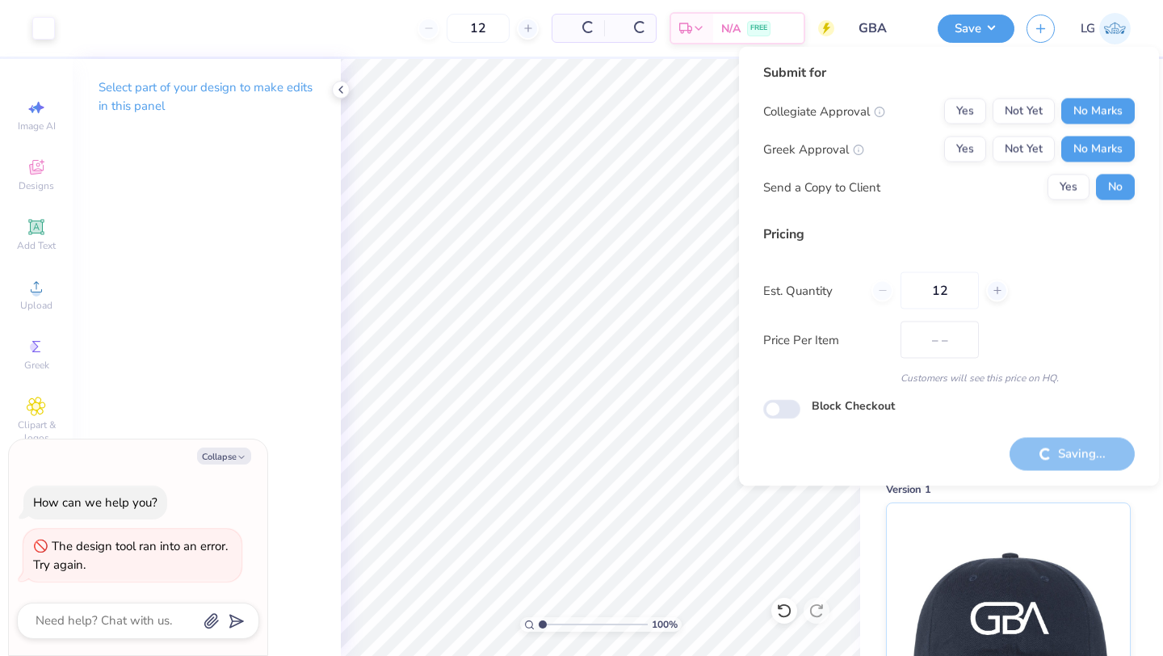
type input "$48.58"
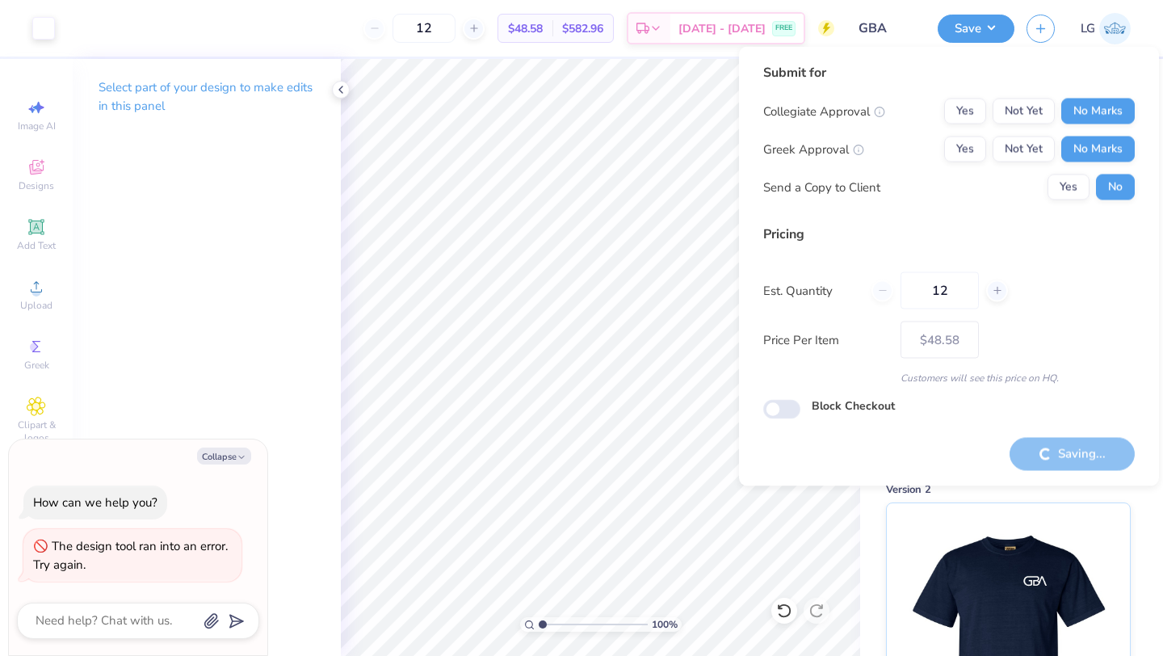
type textarea "x"
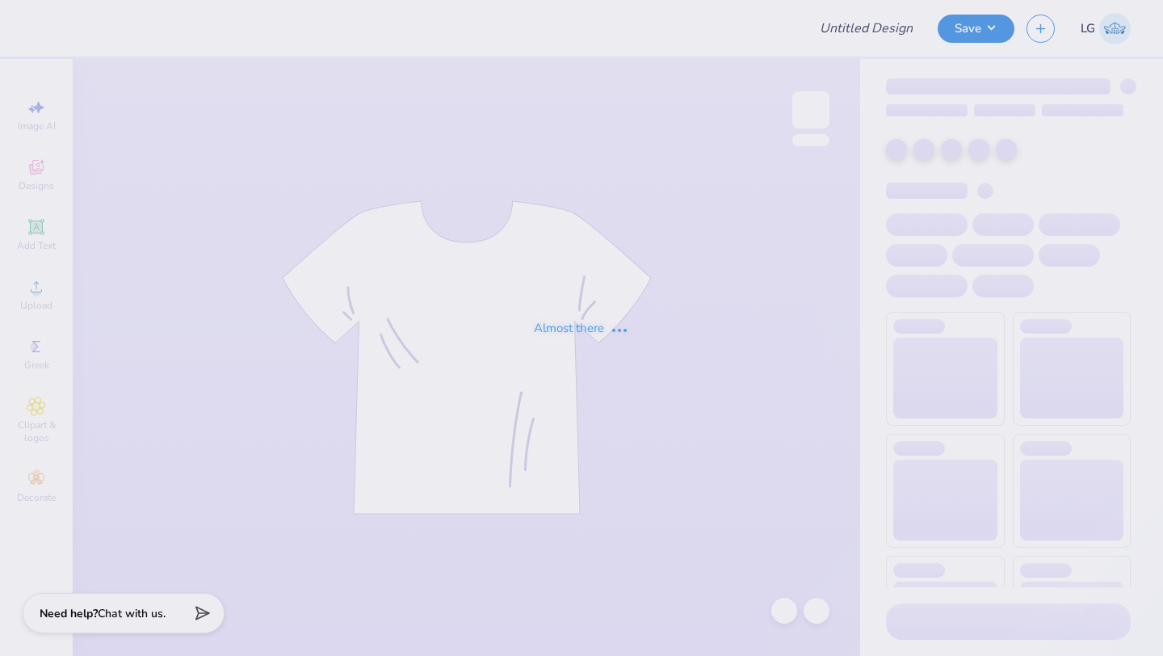
type input "GBA"
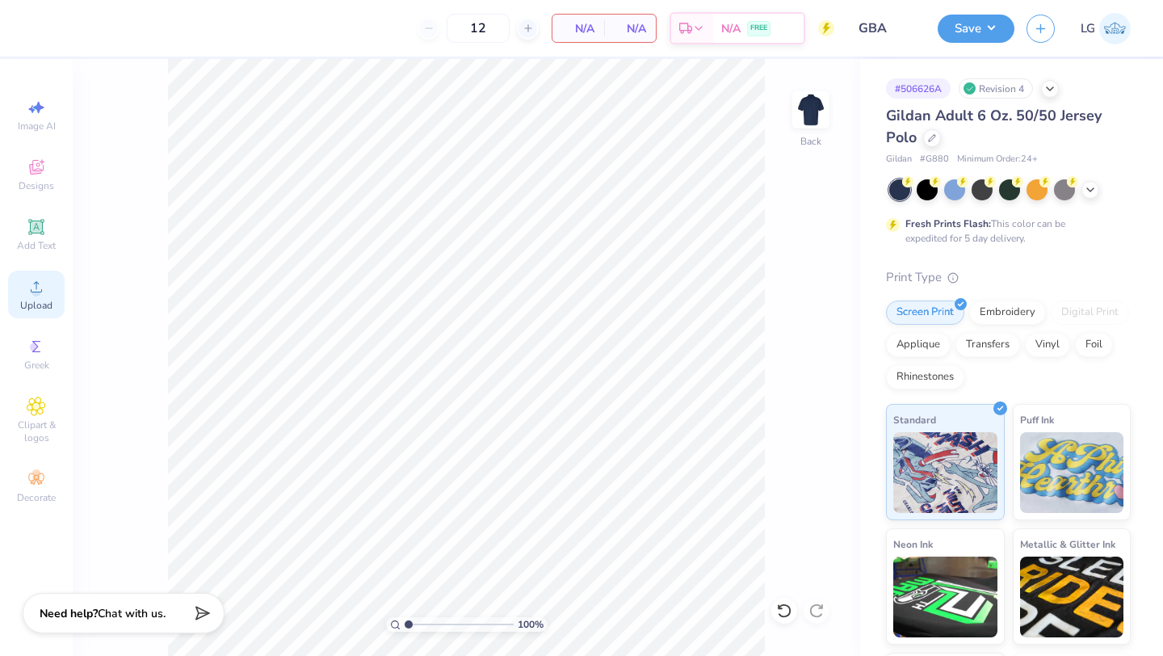
click at [43, 295] on icon at bounding box center [36, 286] width 19 height 19
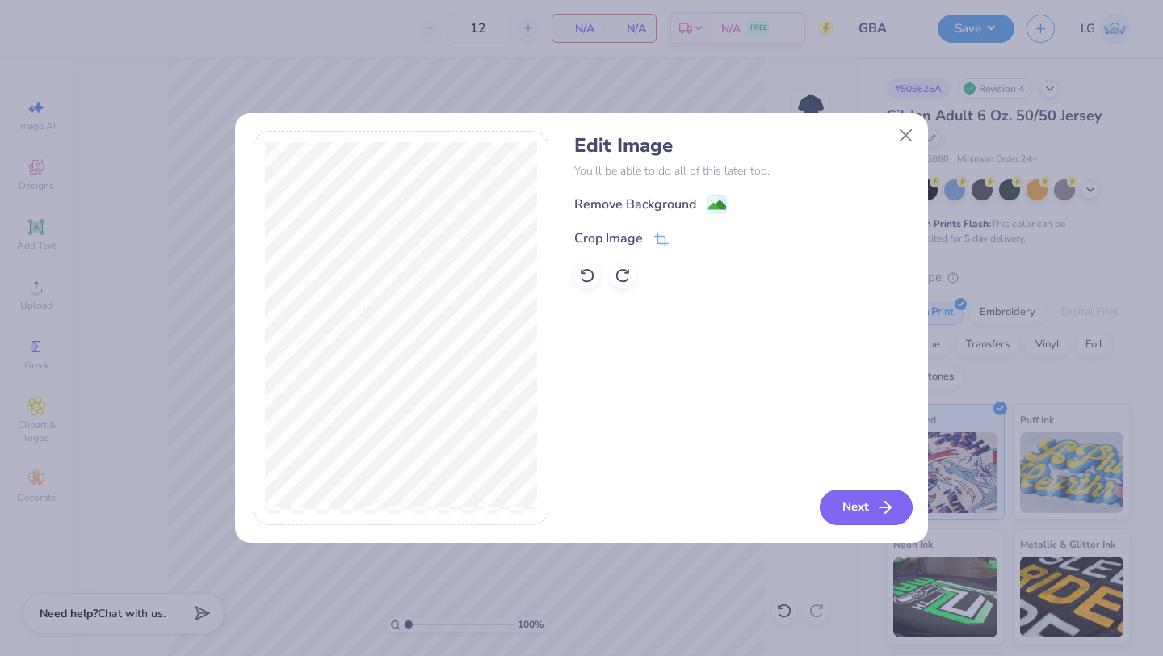
click at [827, 498] on button "Next" at bounding box center [866, 507] width 93 height 36
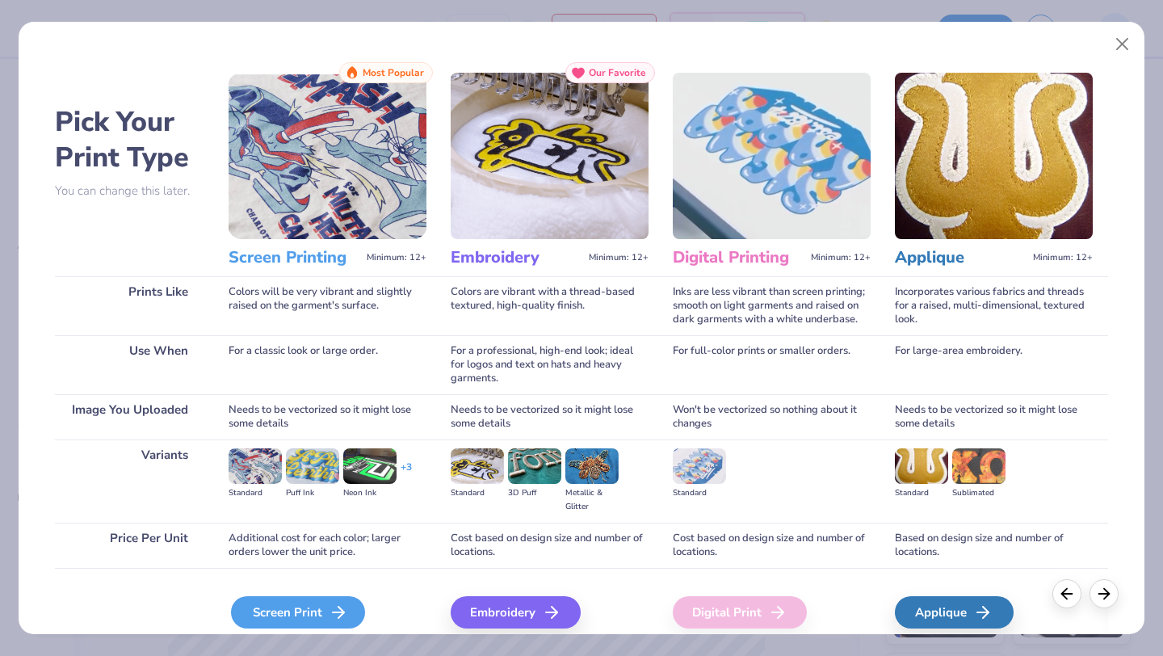
click at [314, 619] on div "Screen Print" at bounding box center [298, 612] width 134 height 32
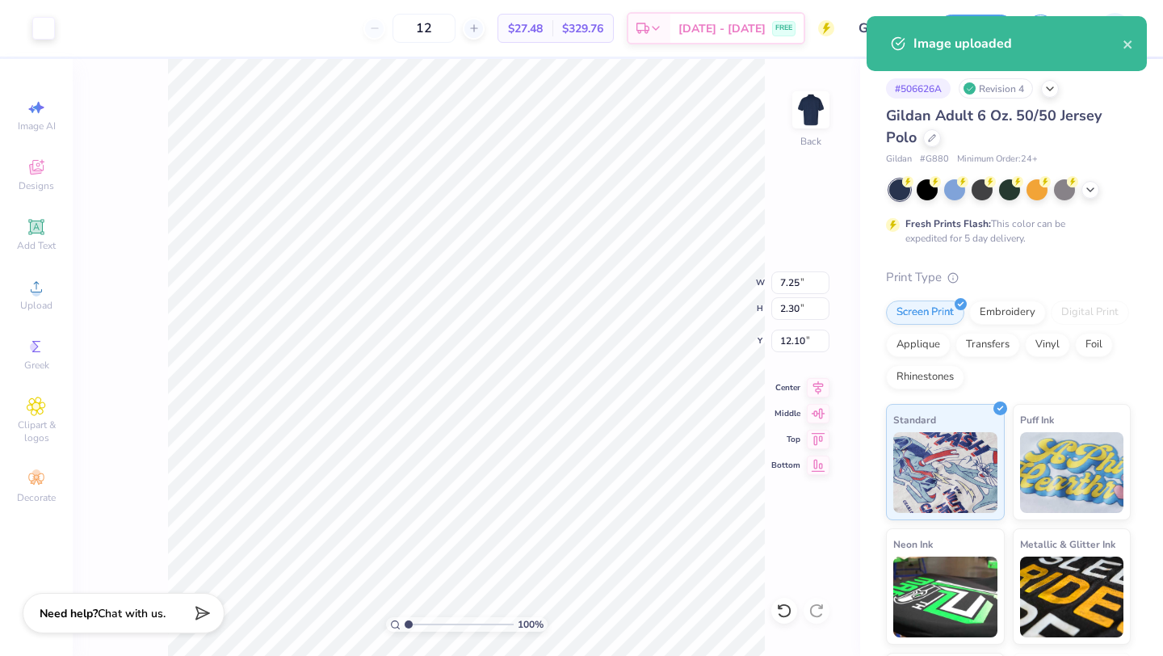
type input "5.65"
type input "1.80"
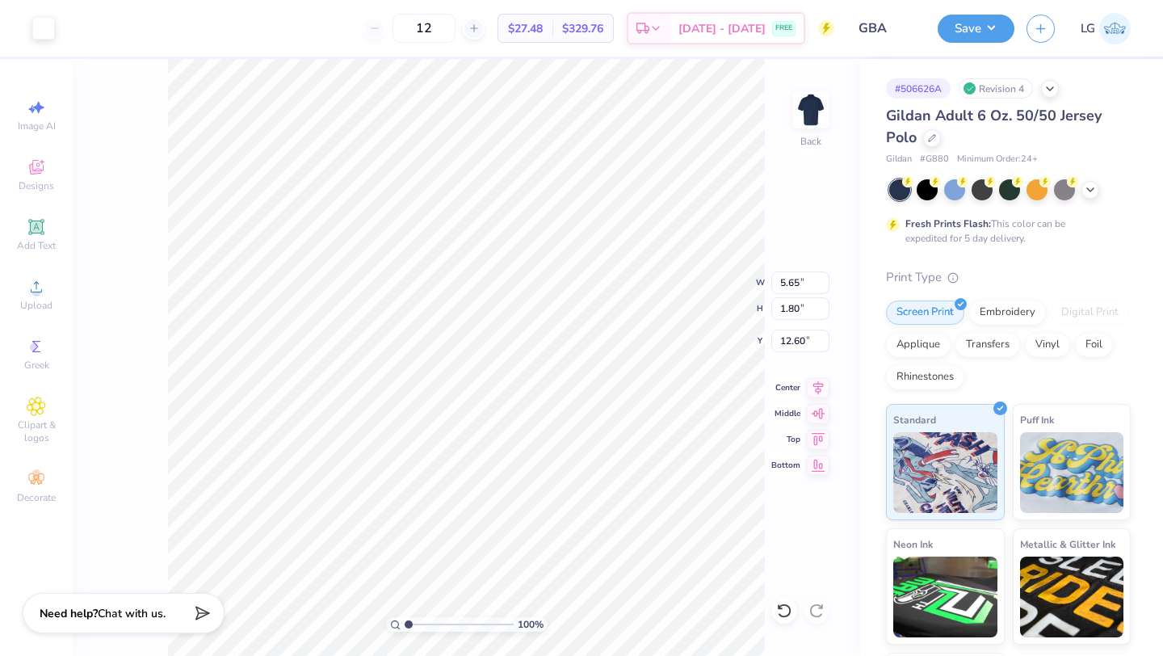
type input "3.00"
click at [969, 19] on button "Save" at bounding box center [976, 26] width 77 height 28
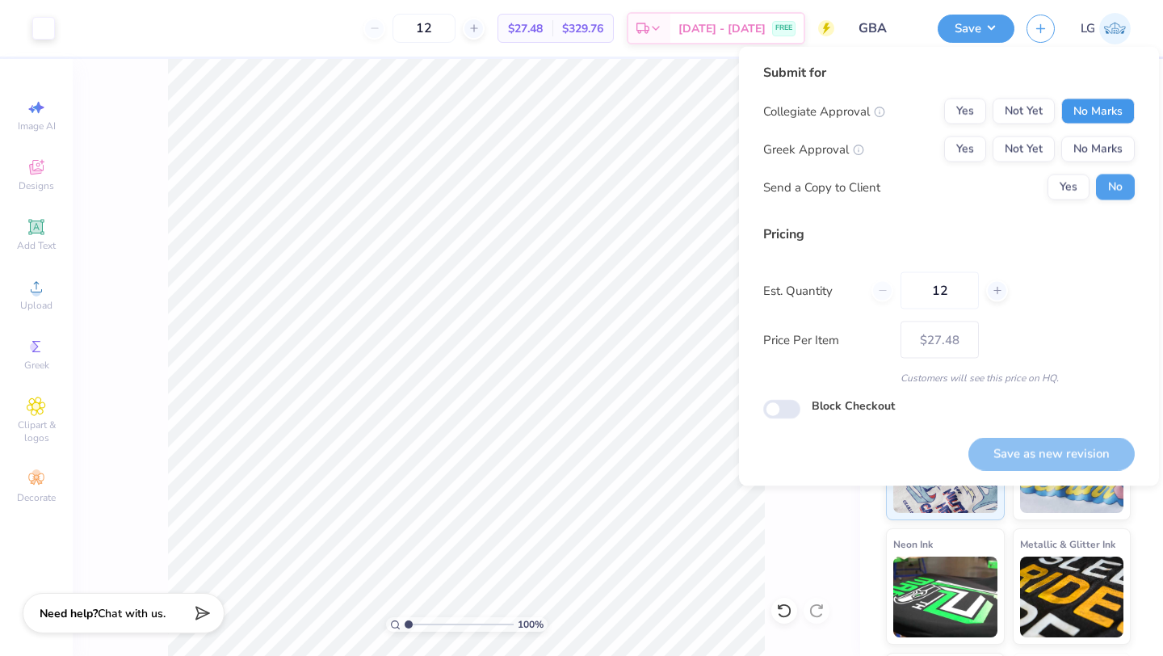
click at [1118, 123] on button "No Marks" at bounding box center [1097, 112] width 73 height 26
click at [1110, 149] on button "No Marks" at bounding box center [1097, 149] width 73 height 26
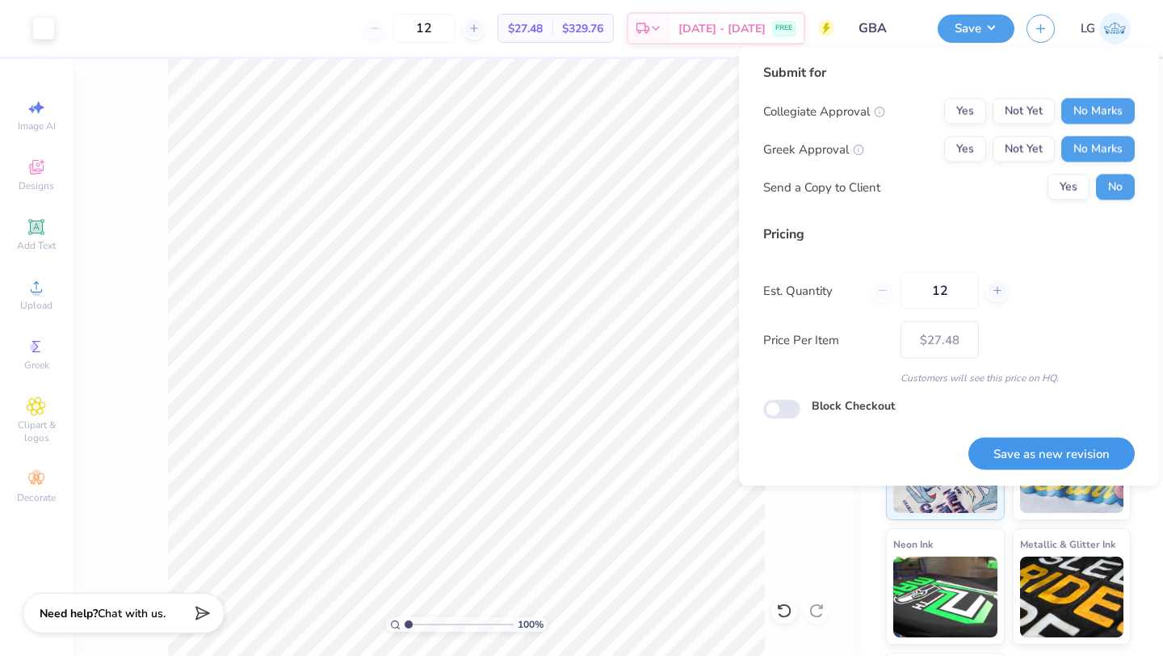
click at [1060, 438] on button "Save as new revision" at bounding box center [1051, 453] width 166 height 33
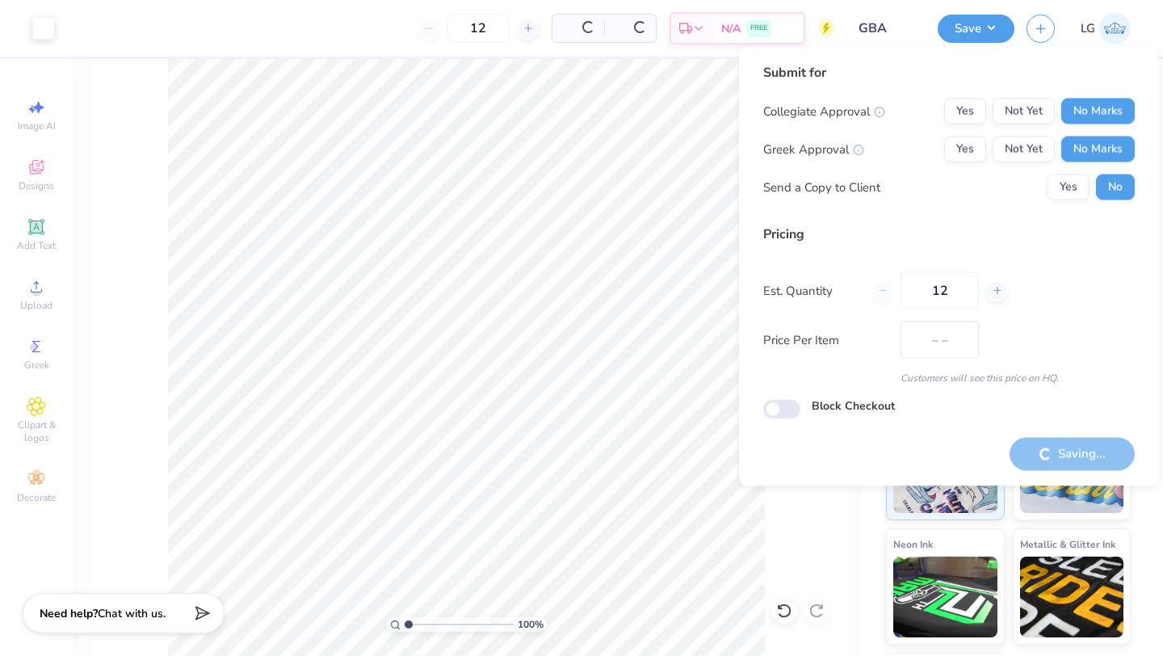
type input "$27.48"
